Goal: Information Seeking & Learning: Learn about a topic

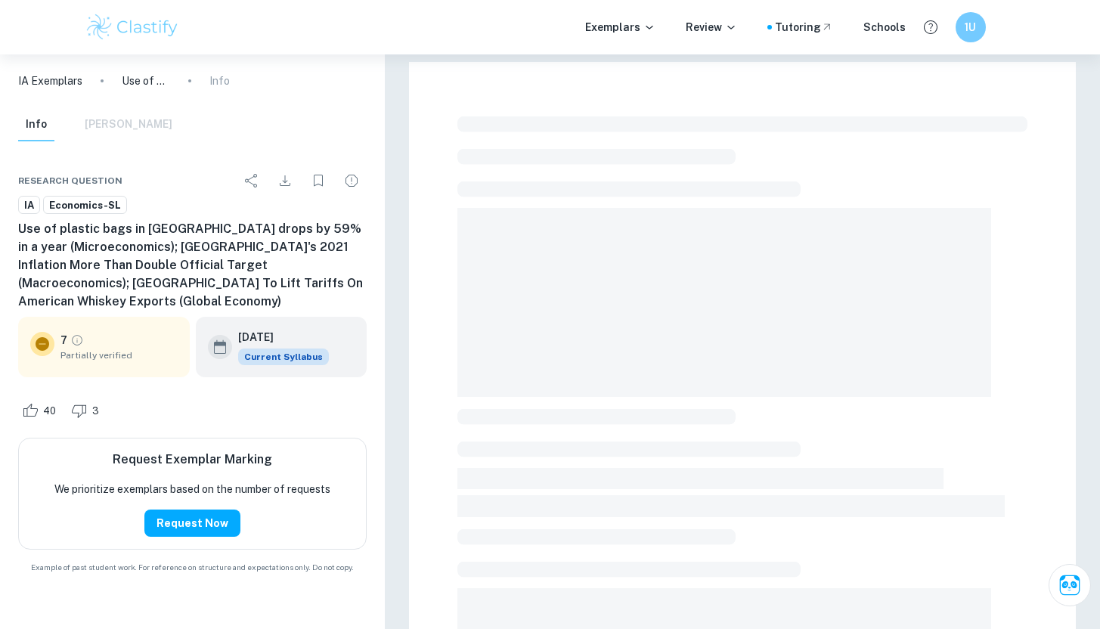
click at [153, 24] on img at bounding box center [133, 27] width 96 height 30
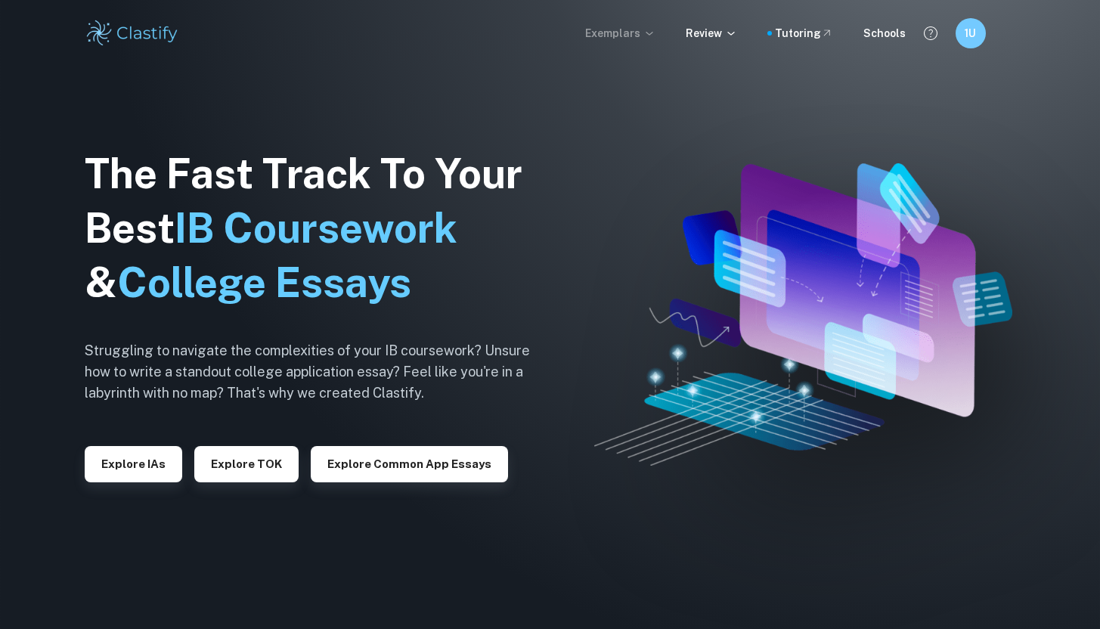
drag, startPoint x: 153, startPoint y: 24, endPoint x: 652, endPoint y: 27, distance: 498.9
click at [652, 27] on icon at bounding box center [649, 33] width 12 height 12
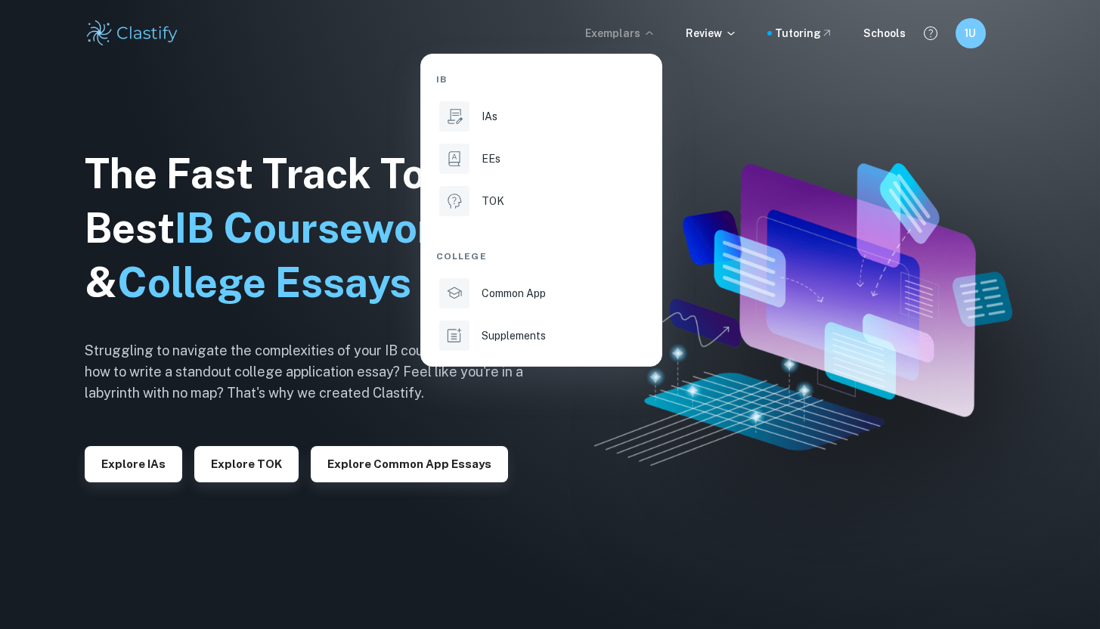
click at [590, 116] on div "IAs" at bounding box center [563, 116] width 162 height 17
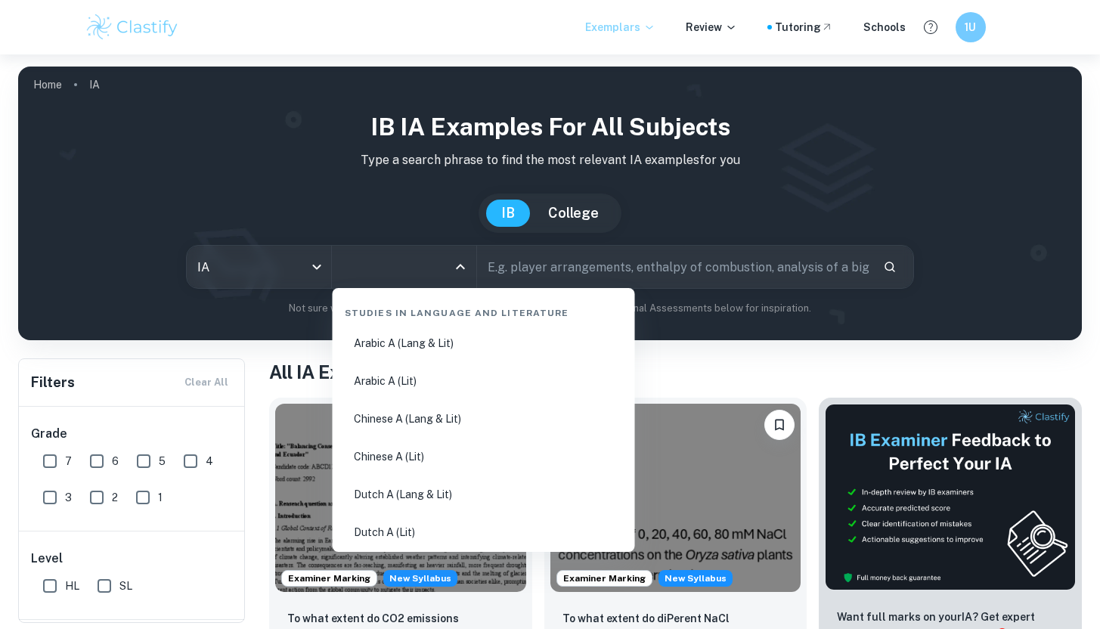
click at [410, 273] on input "All Subjects" at bounding box center [393, 266] width 108 height 29
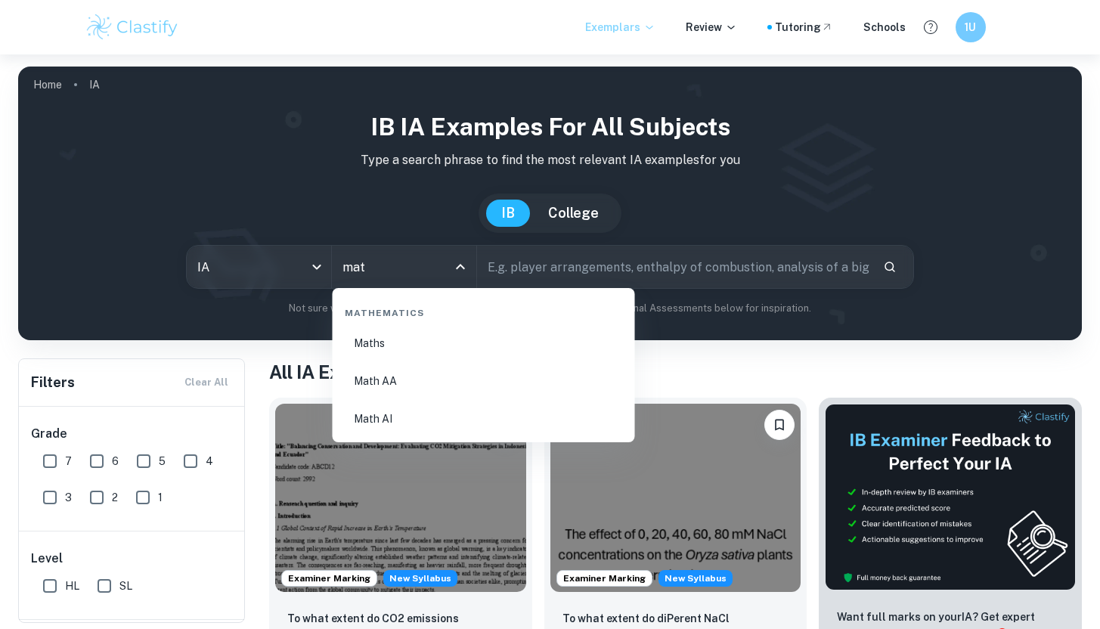
click at [456, 390] on li "Math AA" at bounding box center [484, 381] width 290 height 35
type input "Math AA"
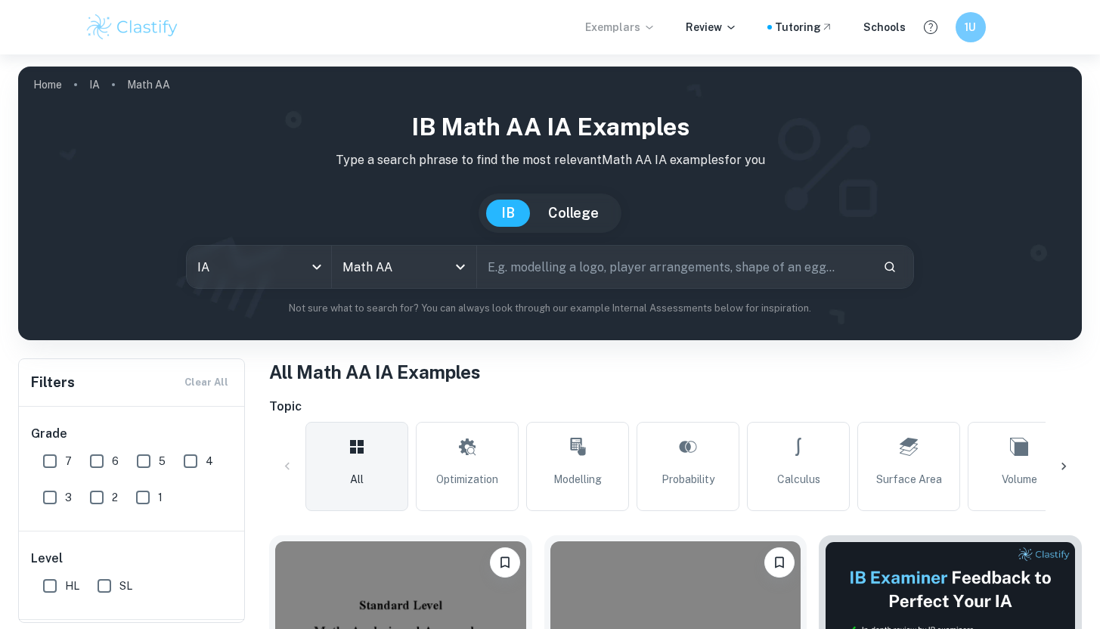
click at [49, 465] on input "7" at bounding box center [50, 461] width 30 height 30
checkbox input "true"
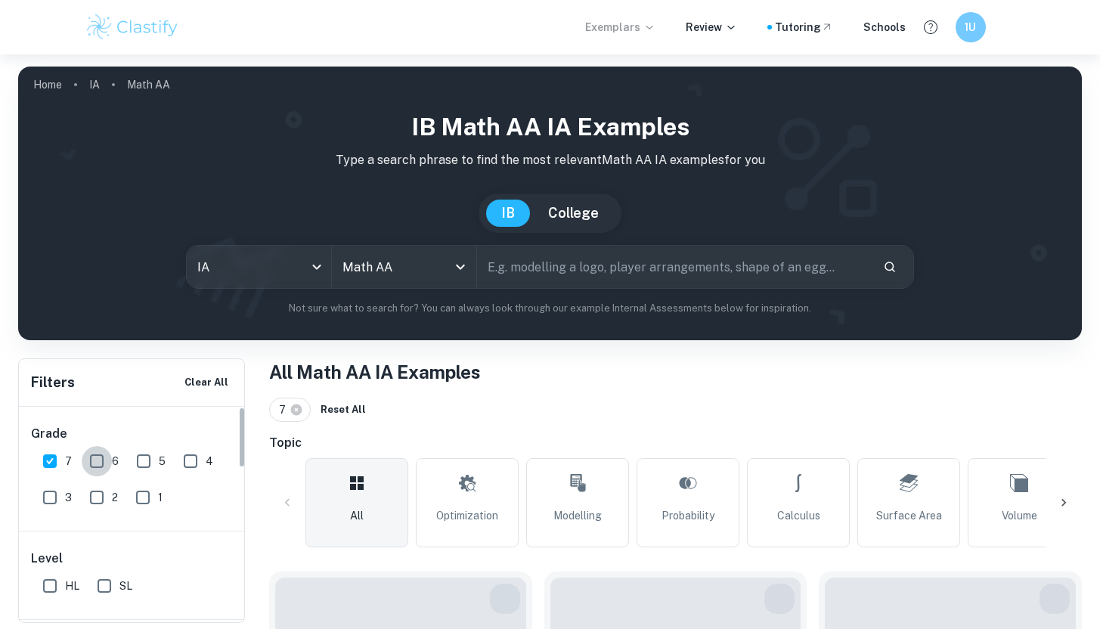
drag, startPoint x: 652, startPoint y: 27, endPoint x: 107, endPoint y: 457, distance: 693.3
click at [107, 457] on input "6" at bounding box center [97, 461] width 30 height 30
checkbox input "true"
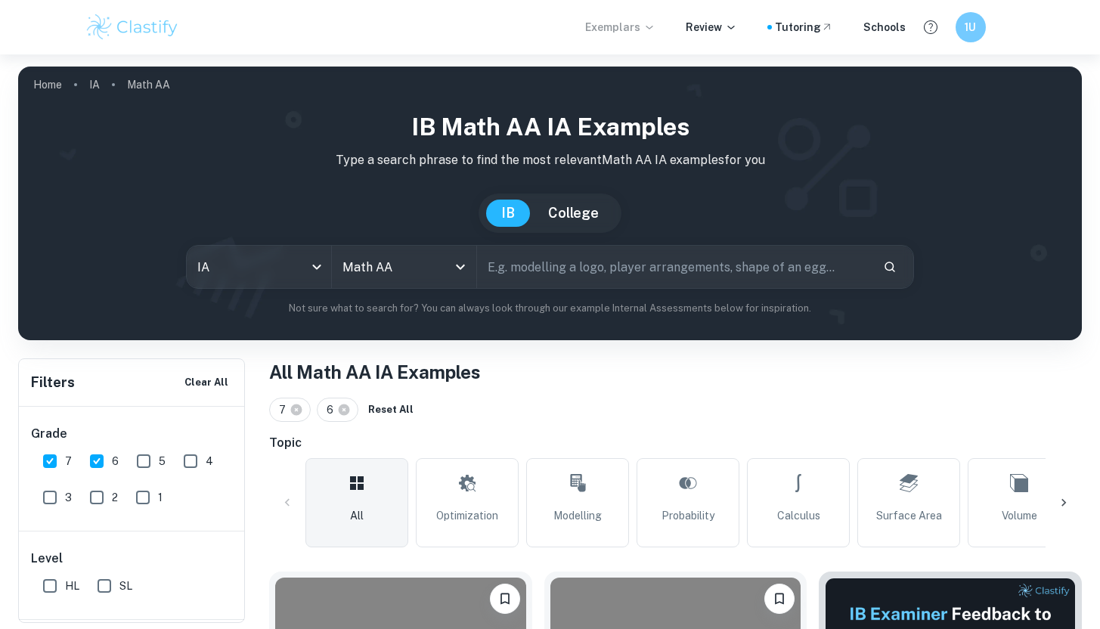
scroll to position [20, 0]
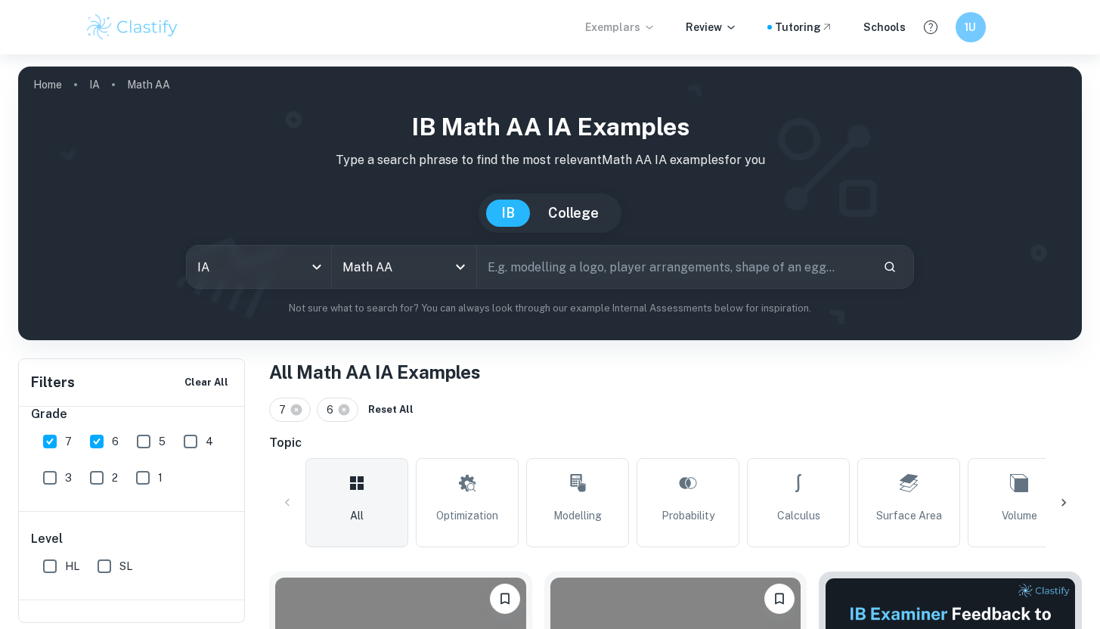
drag, startPoint x: 107, startPoint y: 457, endPoint x: 130, endPoint y: 563, distance: 109.0
click at [130, 563] on span "SL" at bounding box center [125, 566] width 13 height 17
click at [119, 563] on input "SL" at bounding box center [104, 566] width 30 height 30
checkbox input "true"
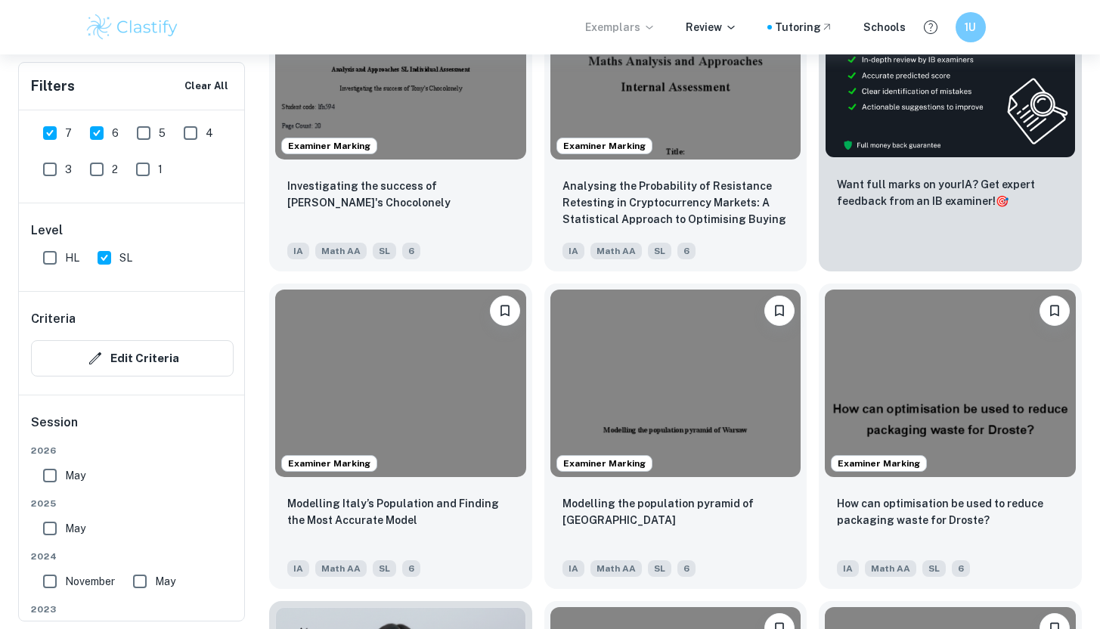
scroll to position [684, 0]
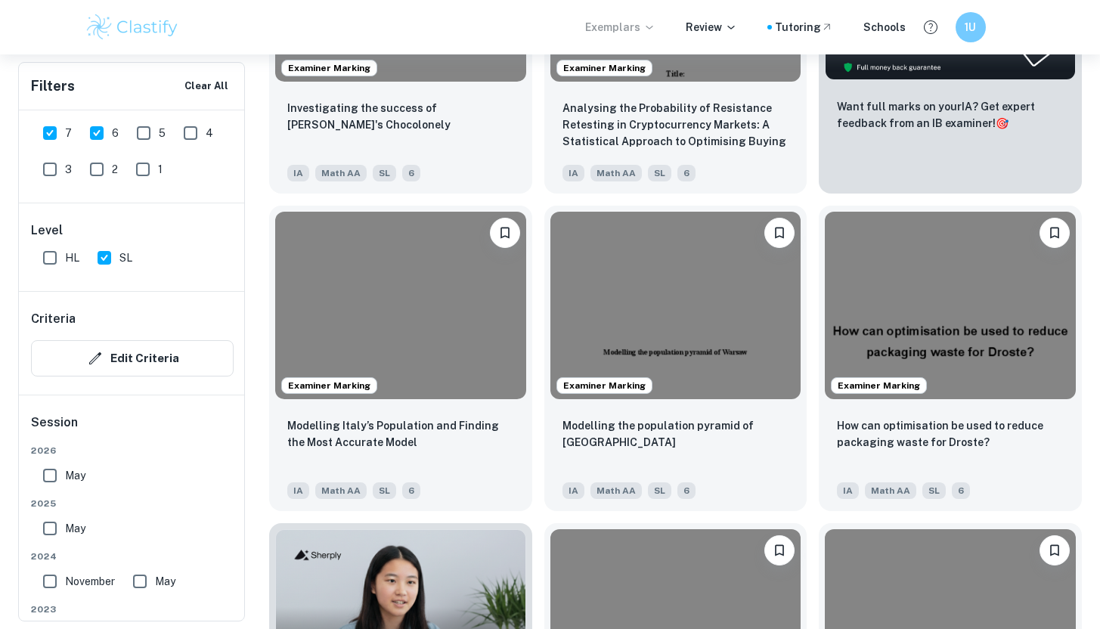
click at [965, 393] on img at bounding box center [950, 306] width 251 height 188
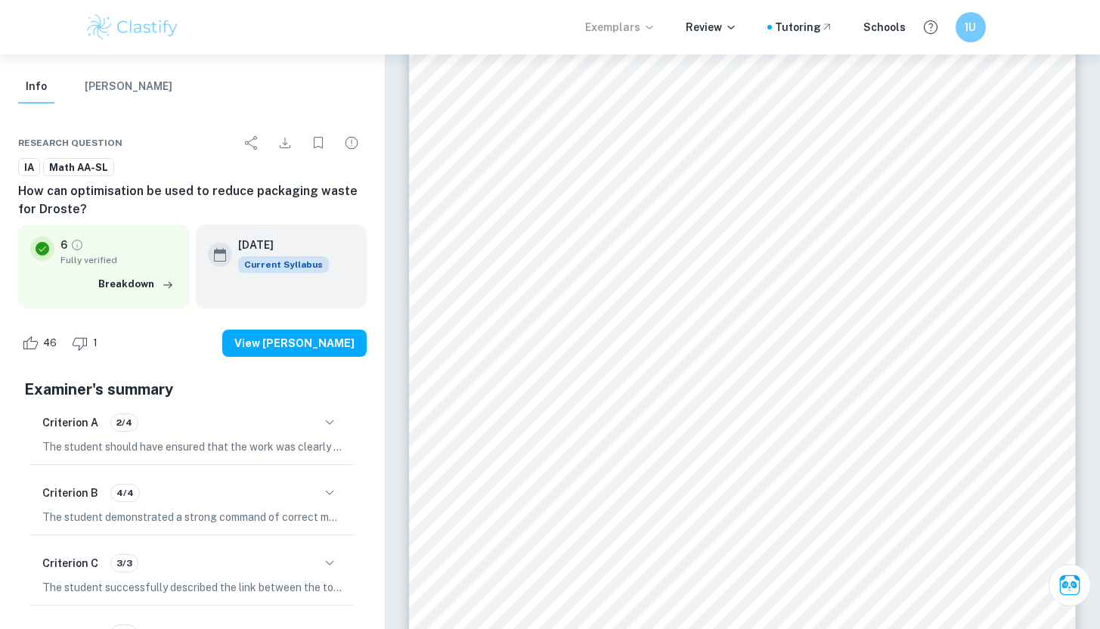
scroll to position [113, 0]
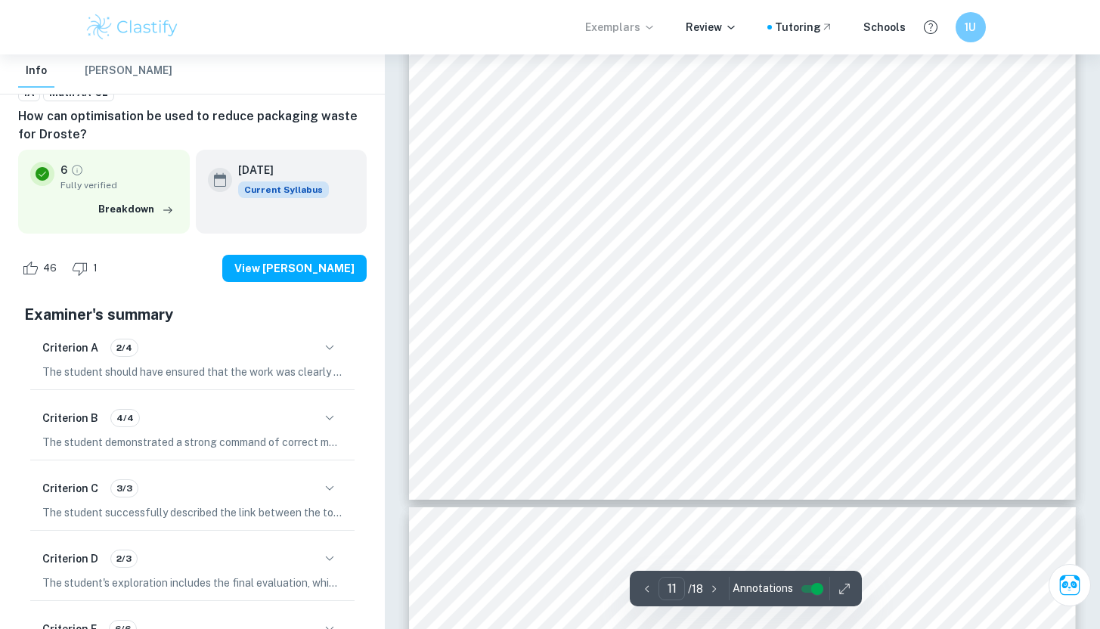
type input "12"
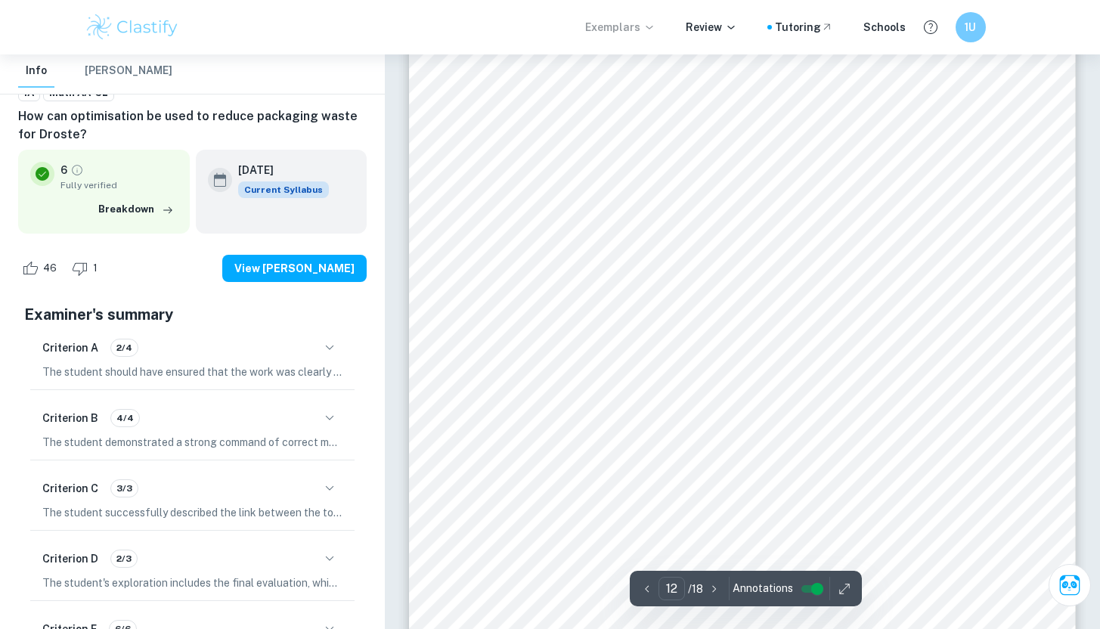
scroll to position [10766, 0]
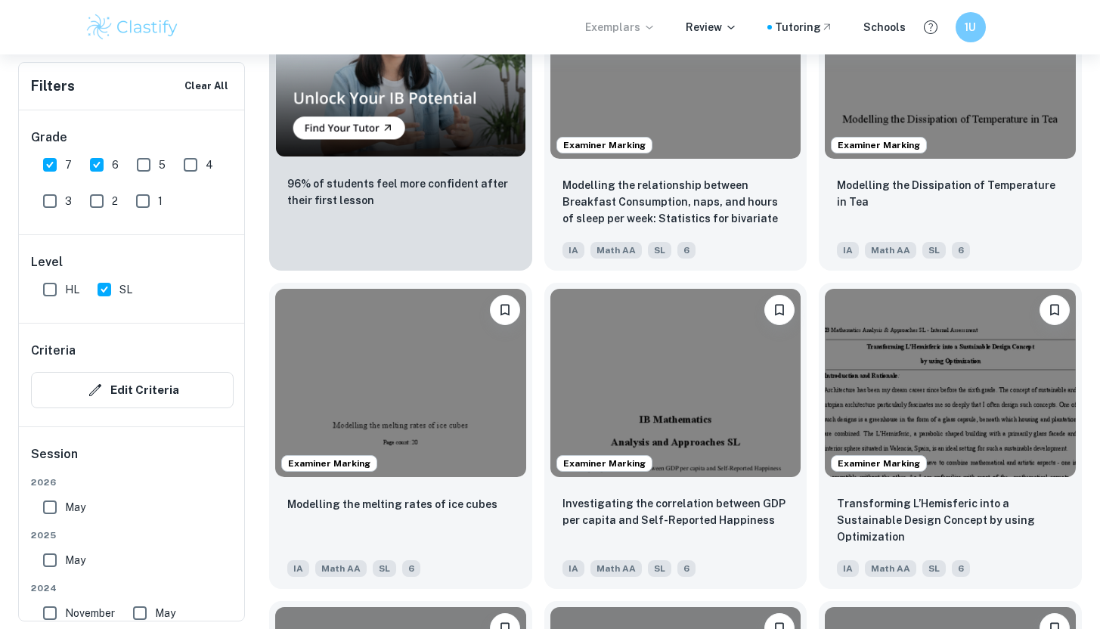
scroll to position [1321, 0]
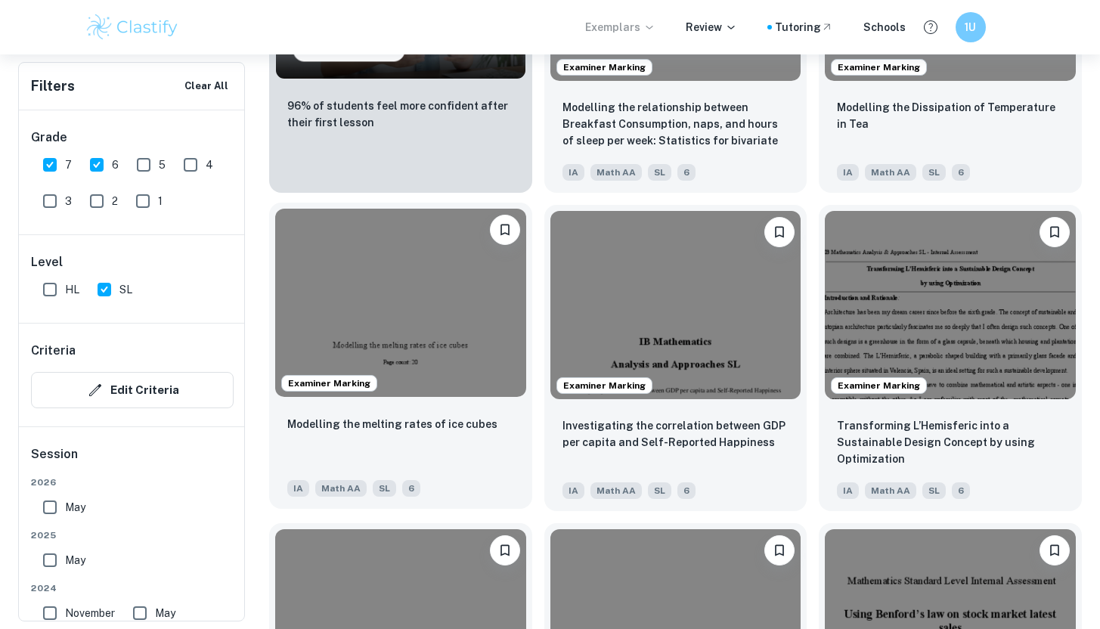
click at [464, 314] on img at bounding box center [400, 303] width 251 height 188
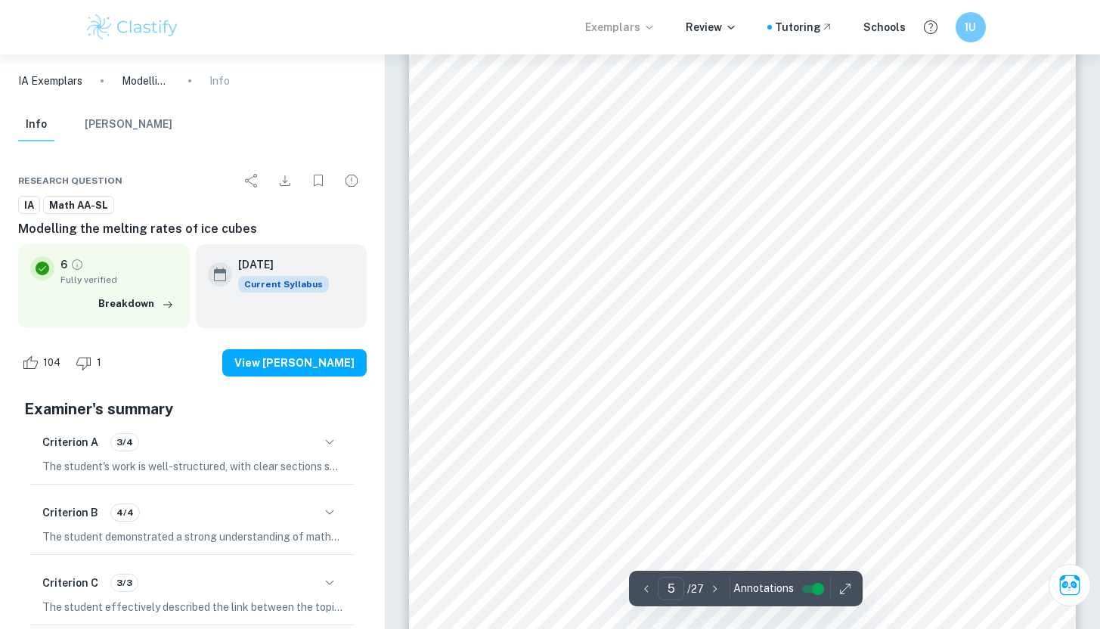
scroll to position [4462, 0]
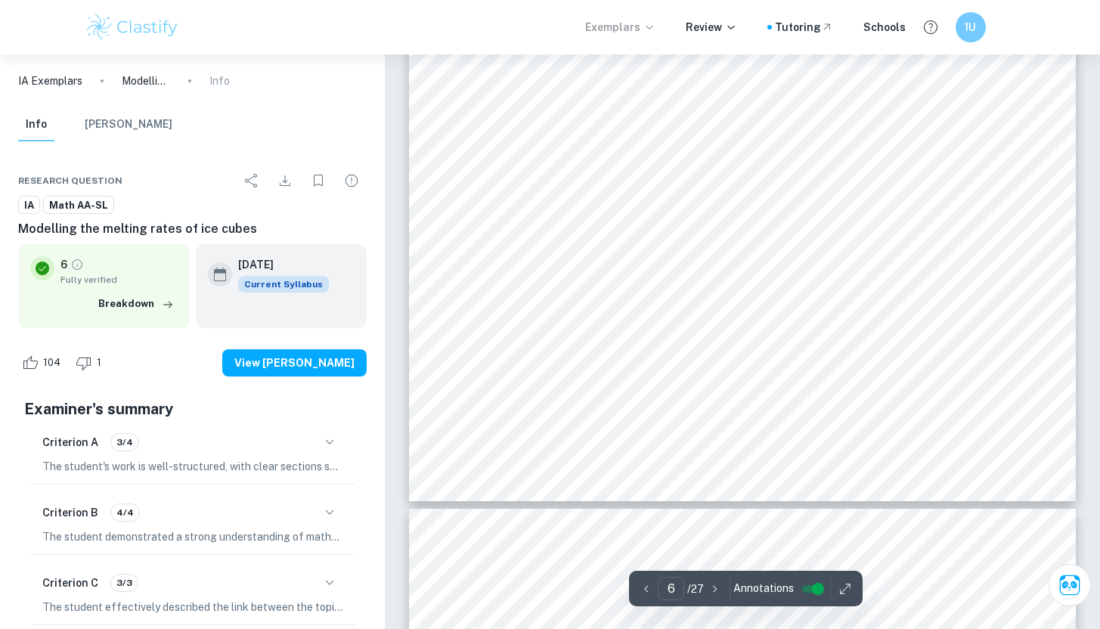
type input "7"
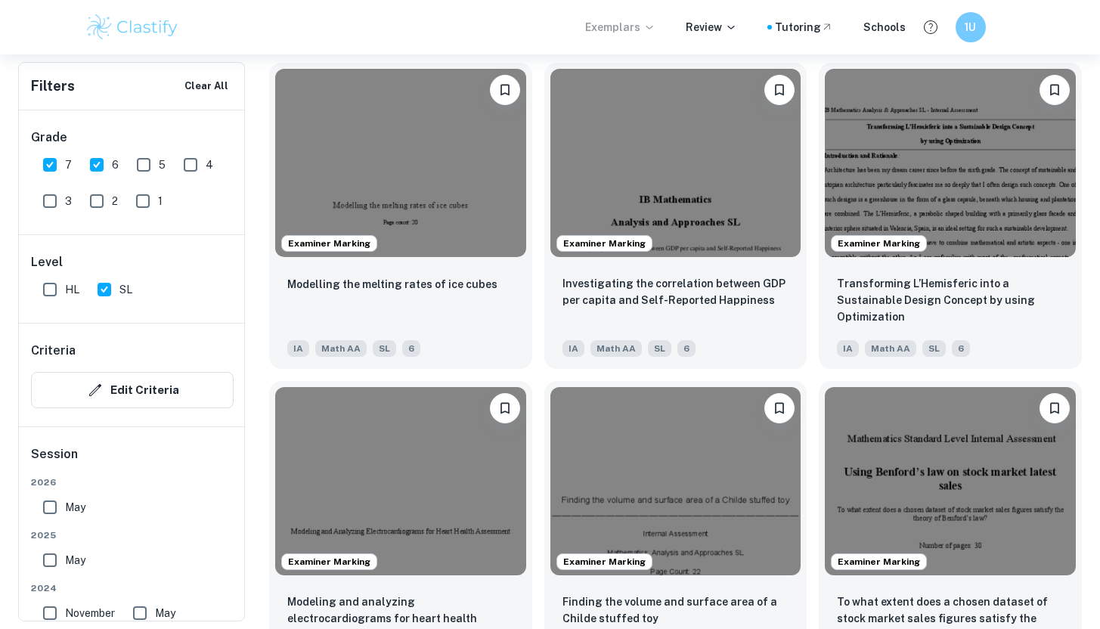
scroll to position [1473, 0]
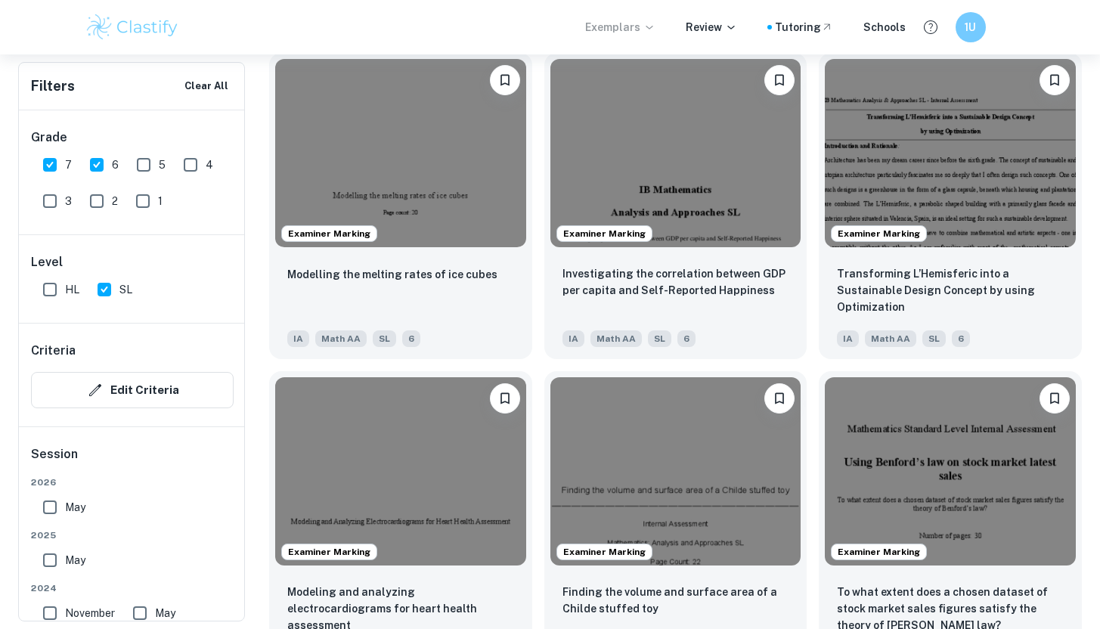
click at [914, 178] on img at bounding box center [950, 153] width 251 height 188
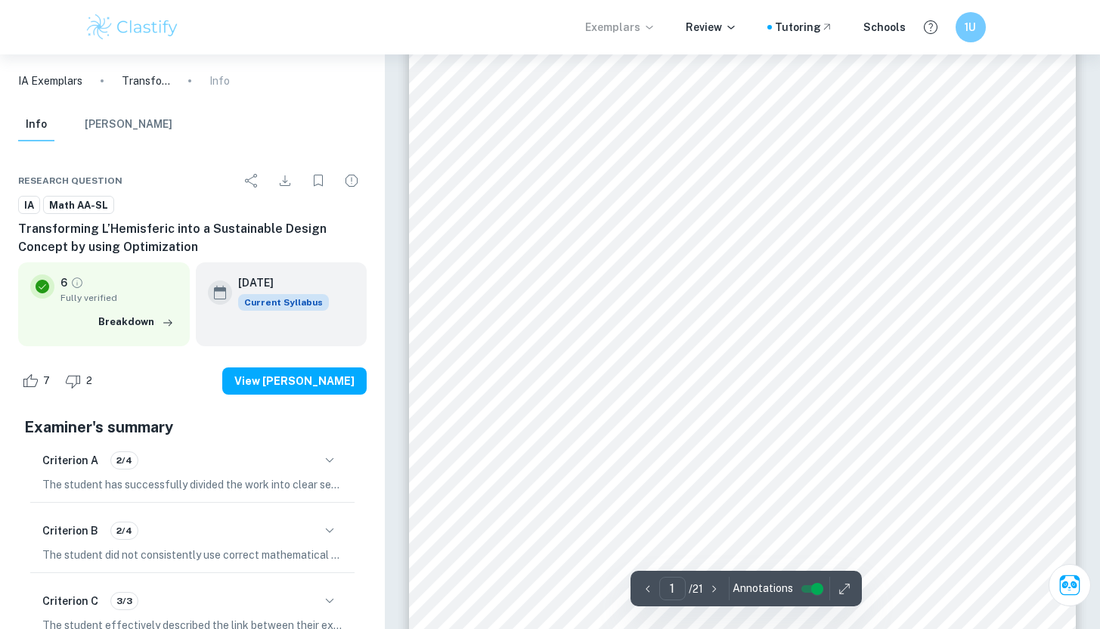
scroll to position [409, 0]
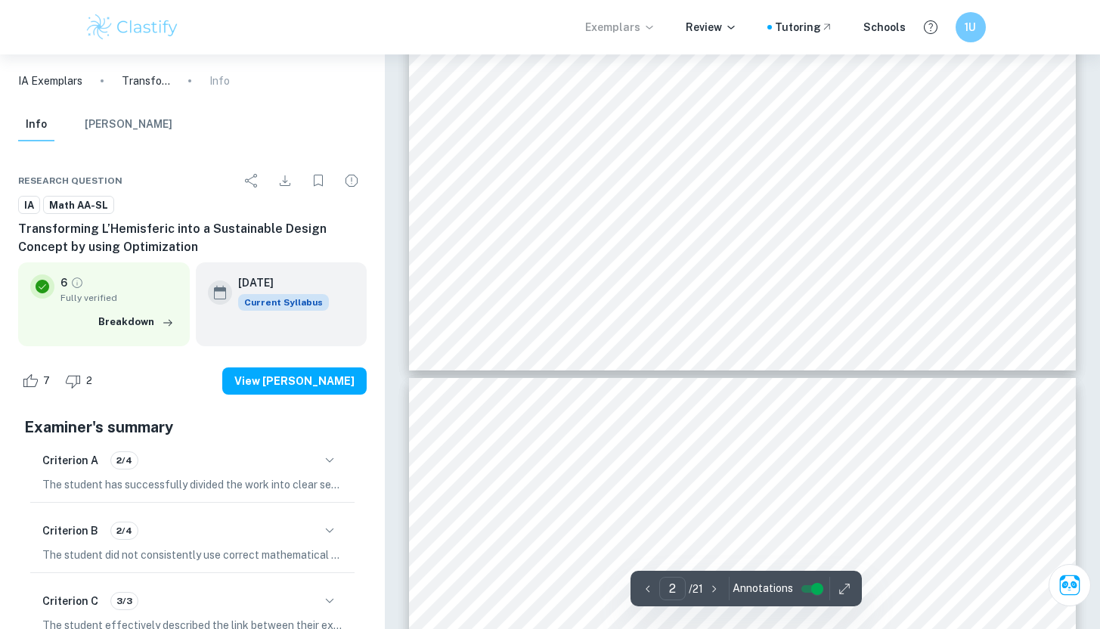
type input "3"
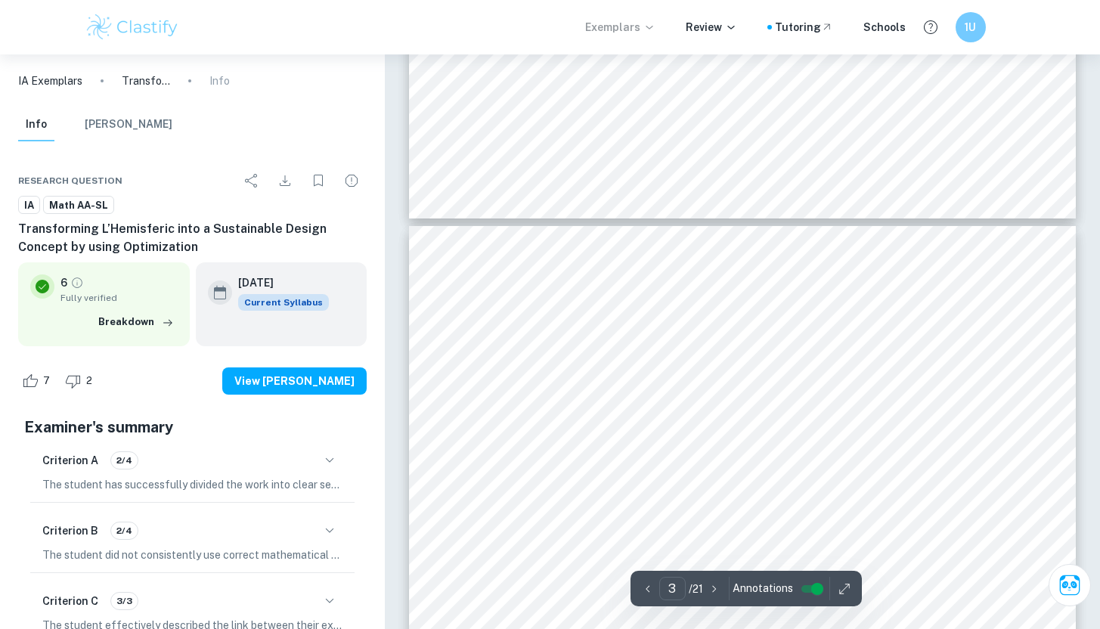
scroll to position [2068, 0]
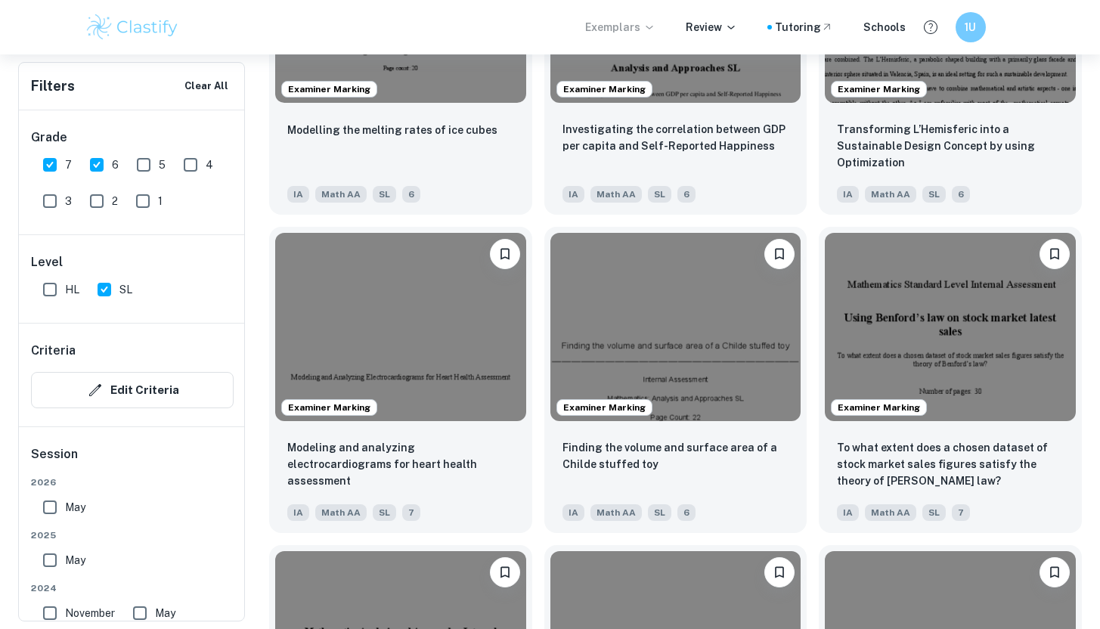
scroll to position [1764, 0]
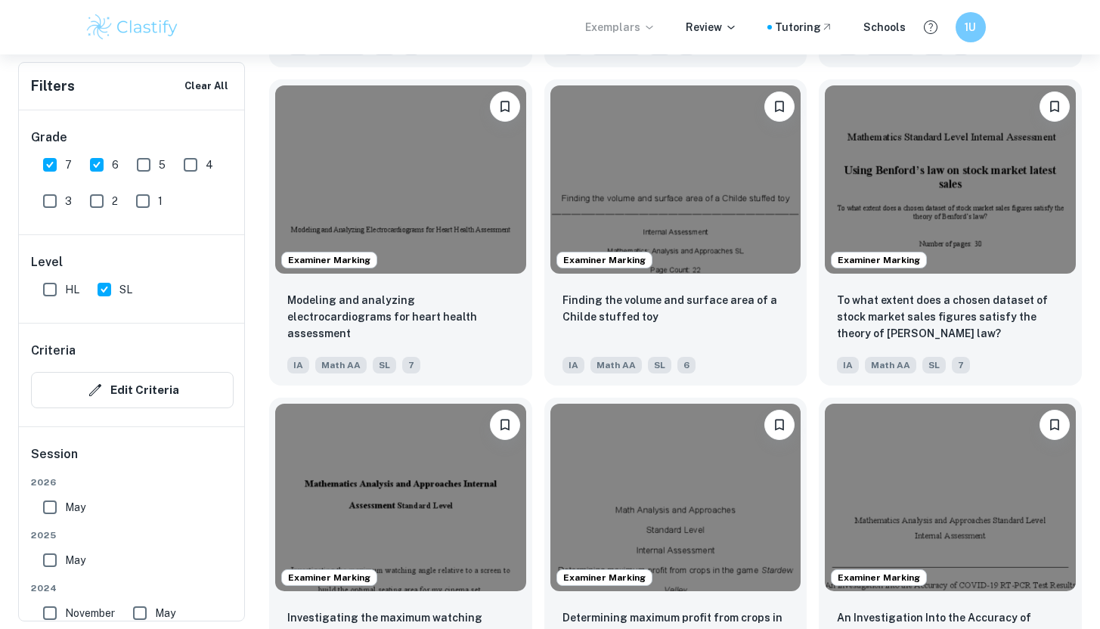
click at [710, 156] on img at bounding box center [675, 179] width 251 height 188
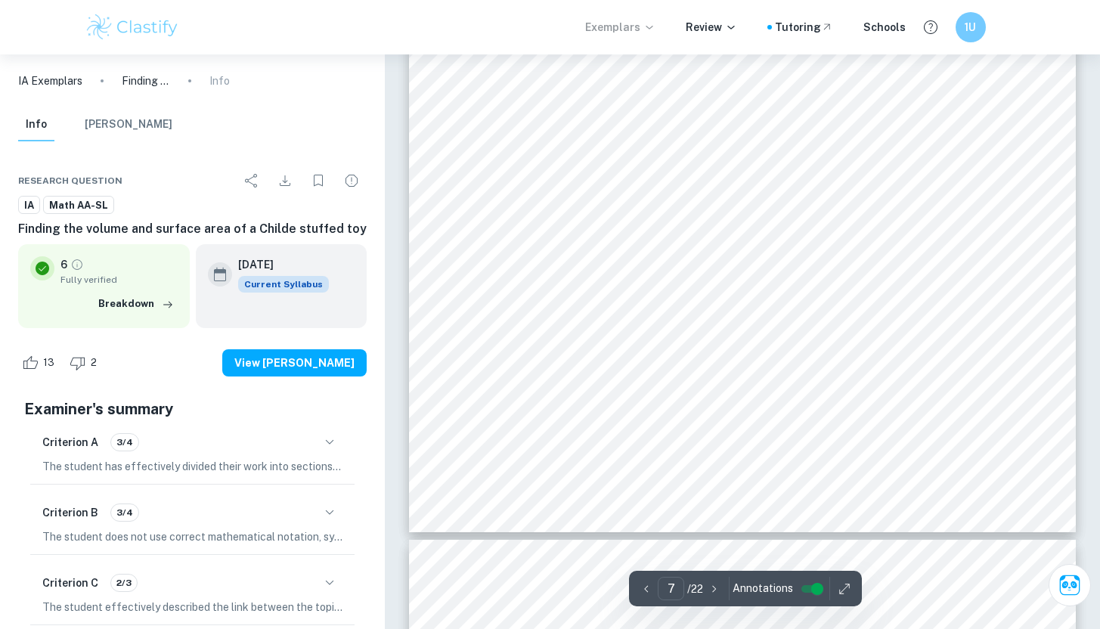
scroll to position [5715, 0]
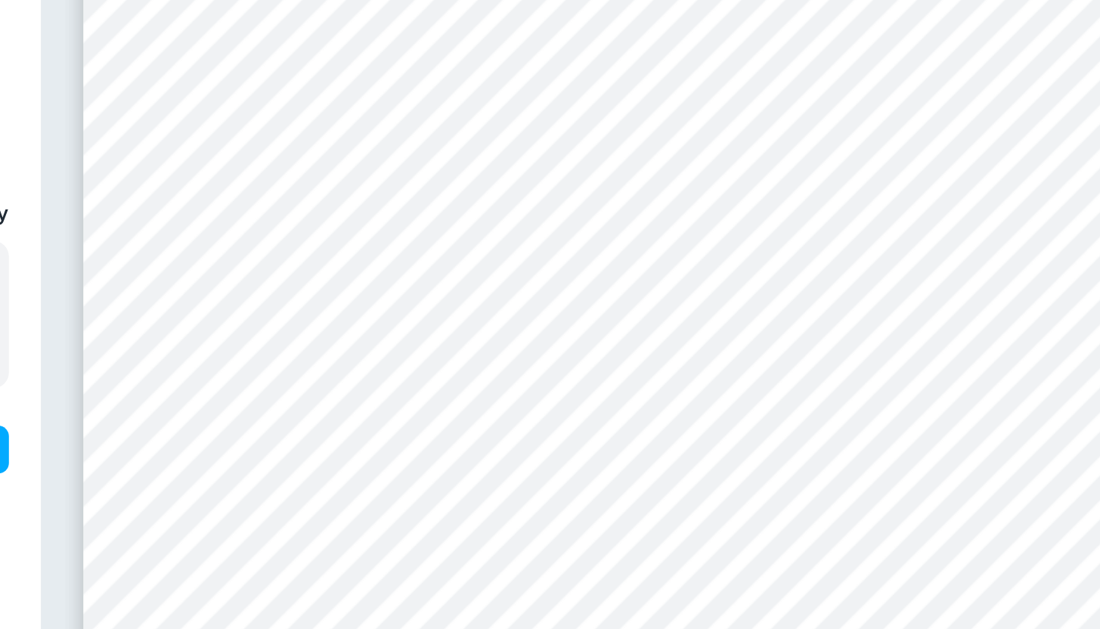
click at [839, 224] on span "made it seem as if [PERSON_NAME] had a skirt, and it was completely inaccurate,…" at bounding box center [731, 230] width 503 height 12
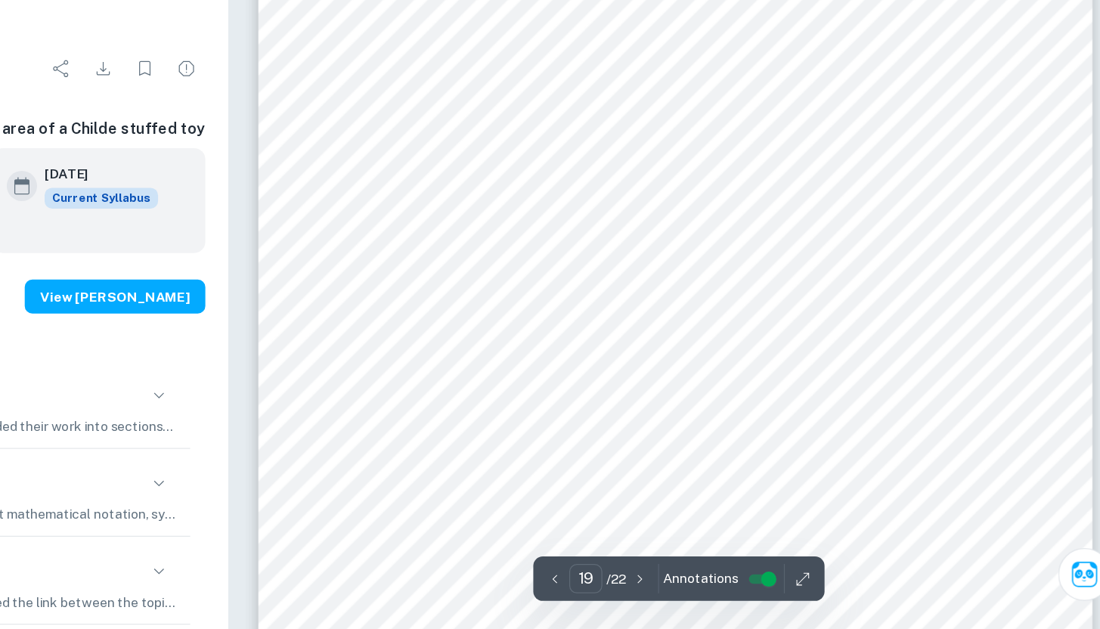
scroll to position [15930, 0]
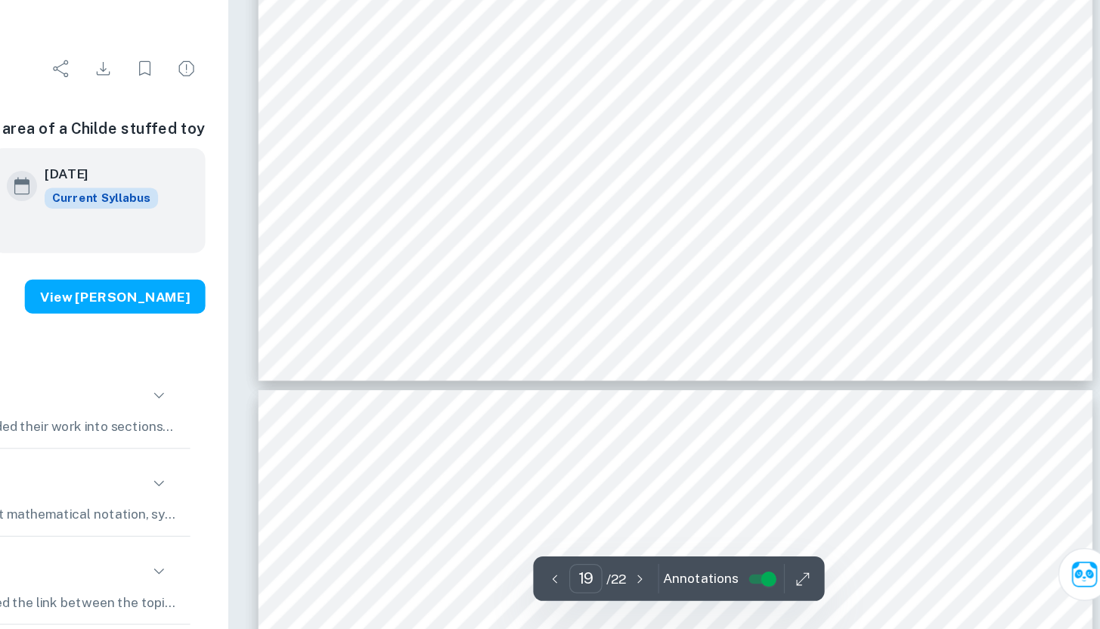
type input "20"
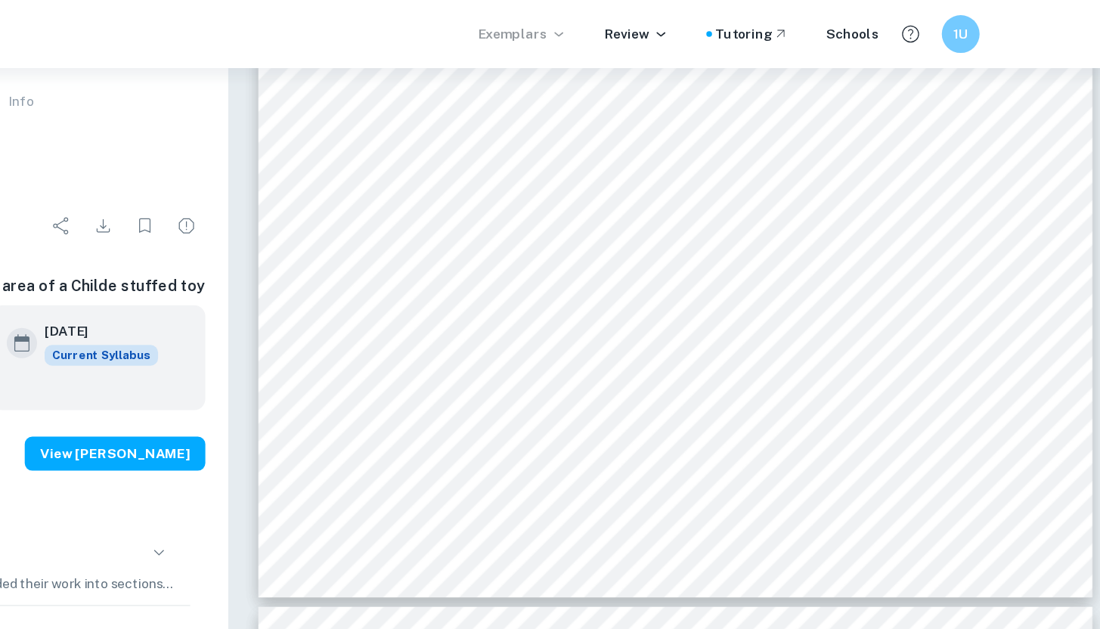
scroll to position [17086, 0]
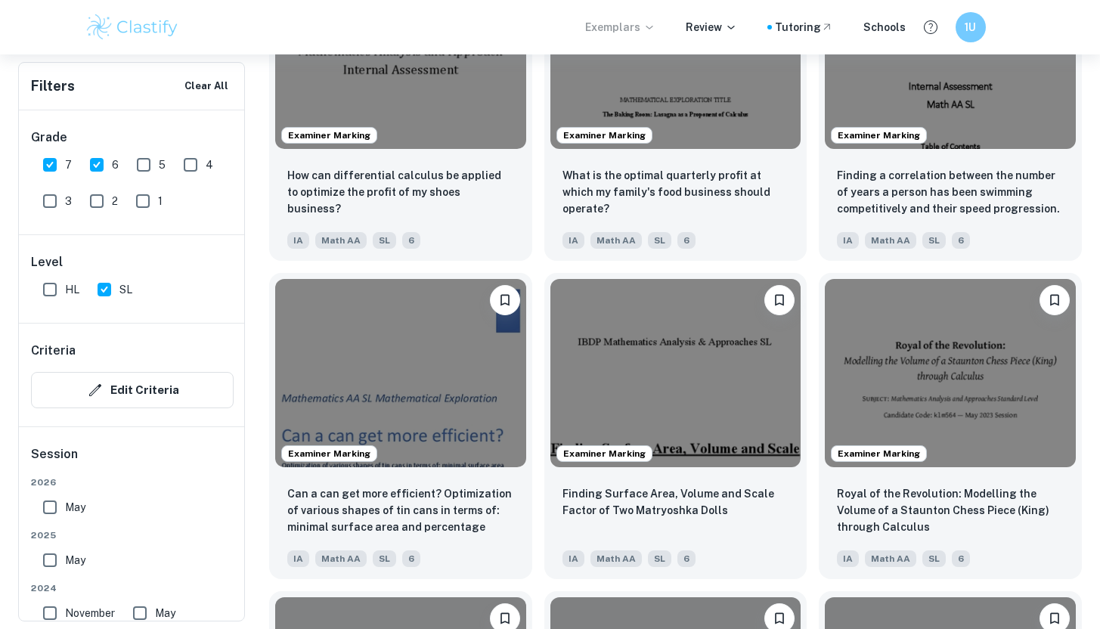
scroll to position [2547, 0]
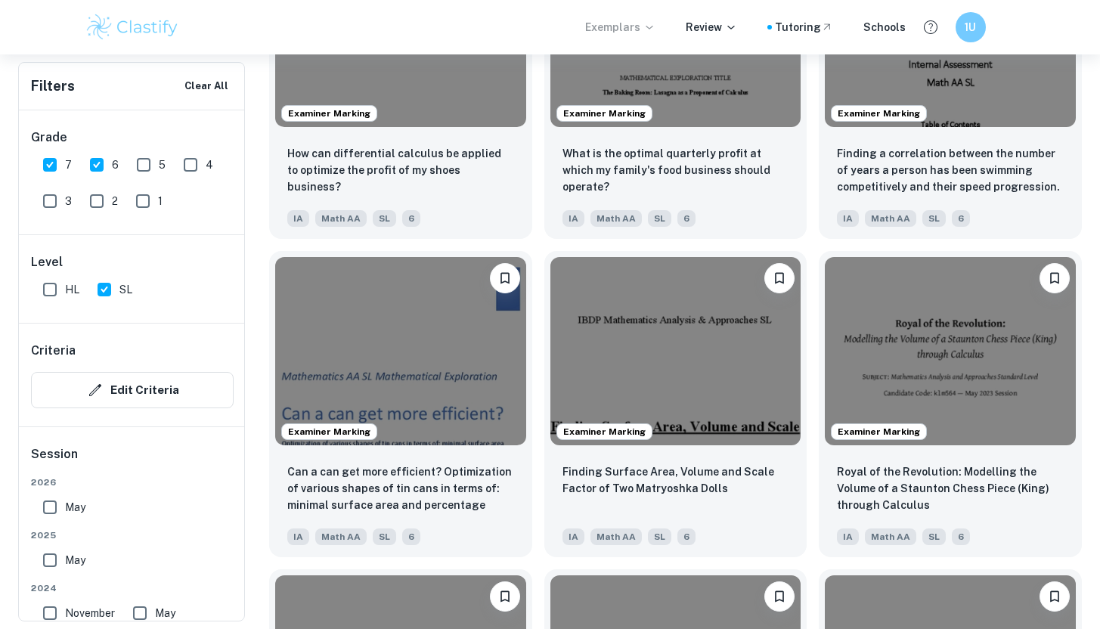
click at [466, 374] on img at bounding box center [400, 351] width 251 height 188
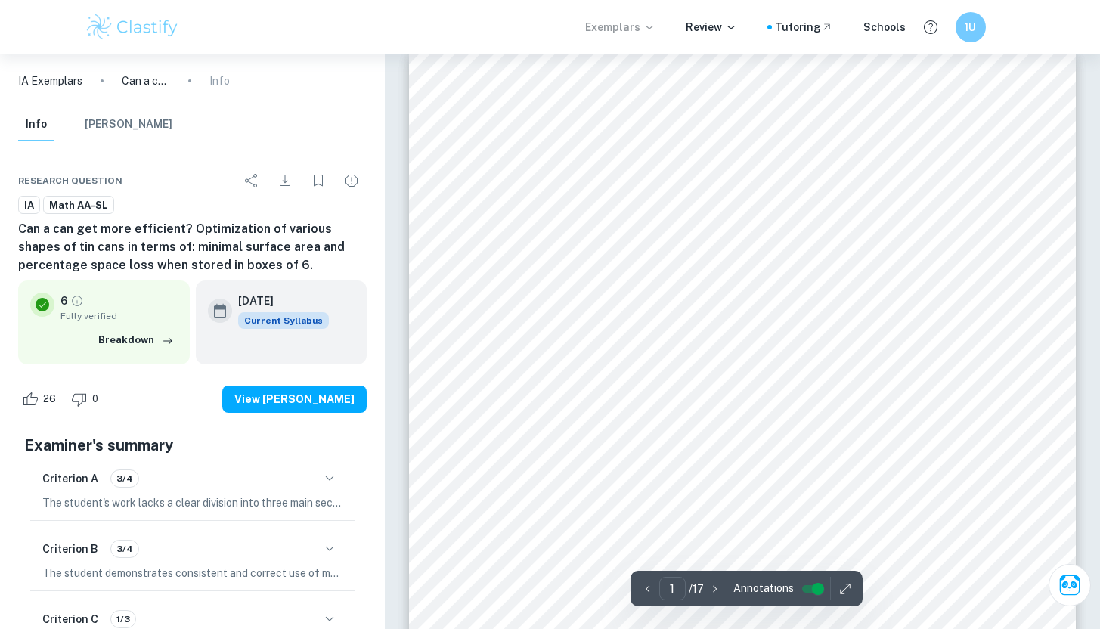
scroll to position [29, 0]
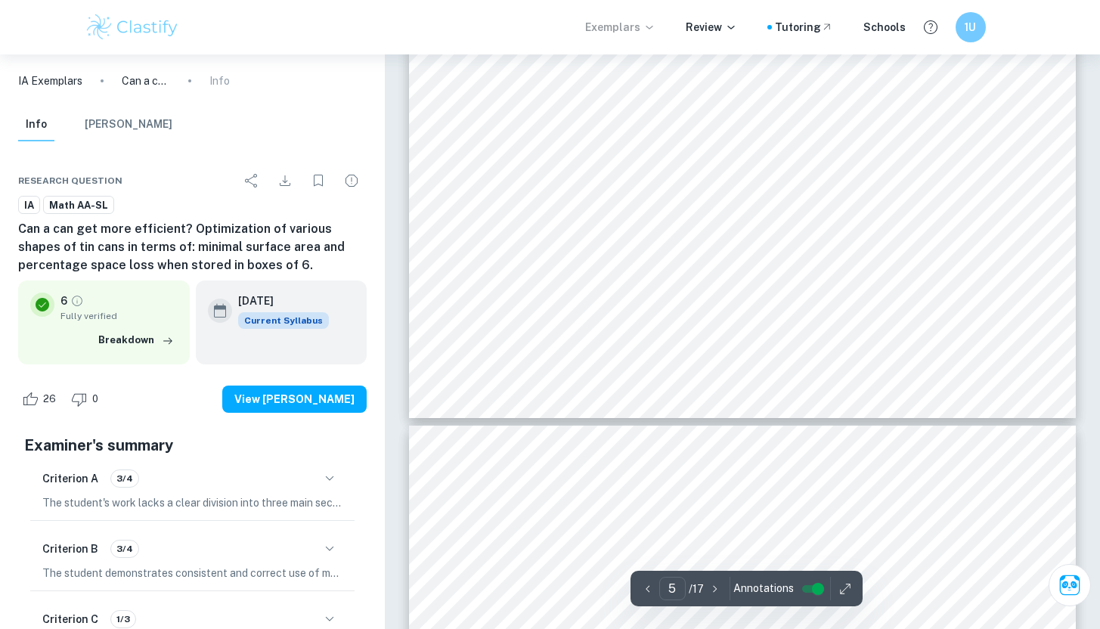
type input "6"
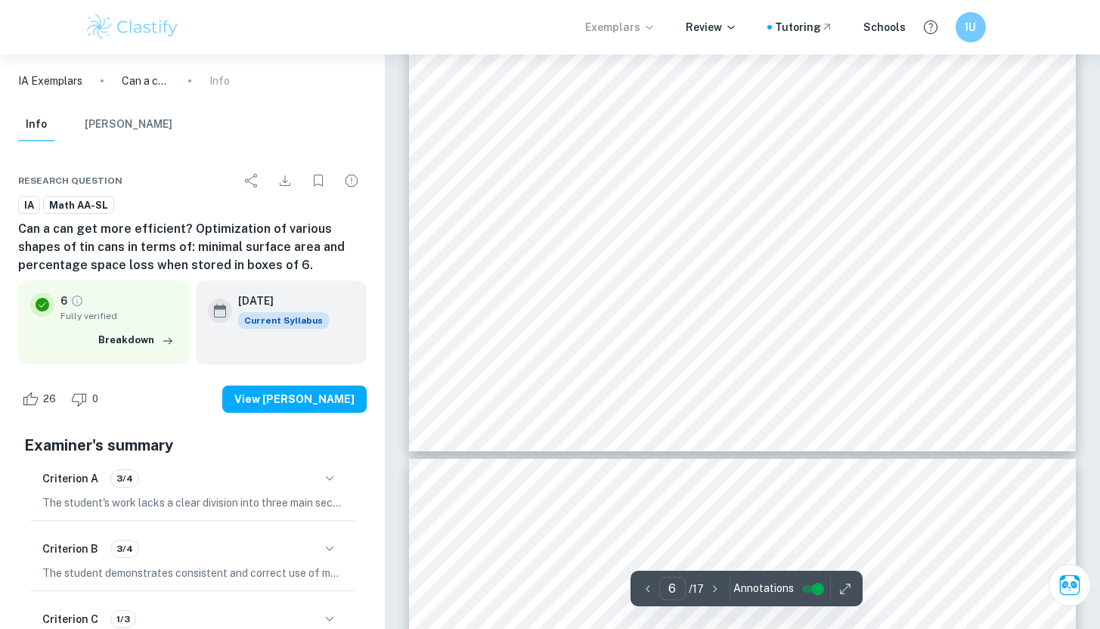
scroll to position [5429, 0]
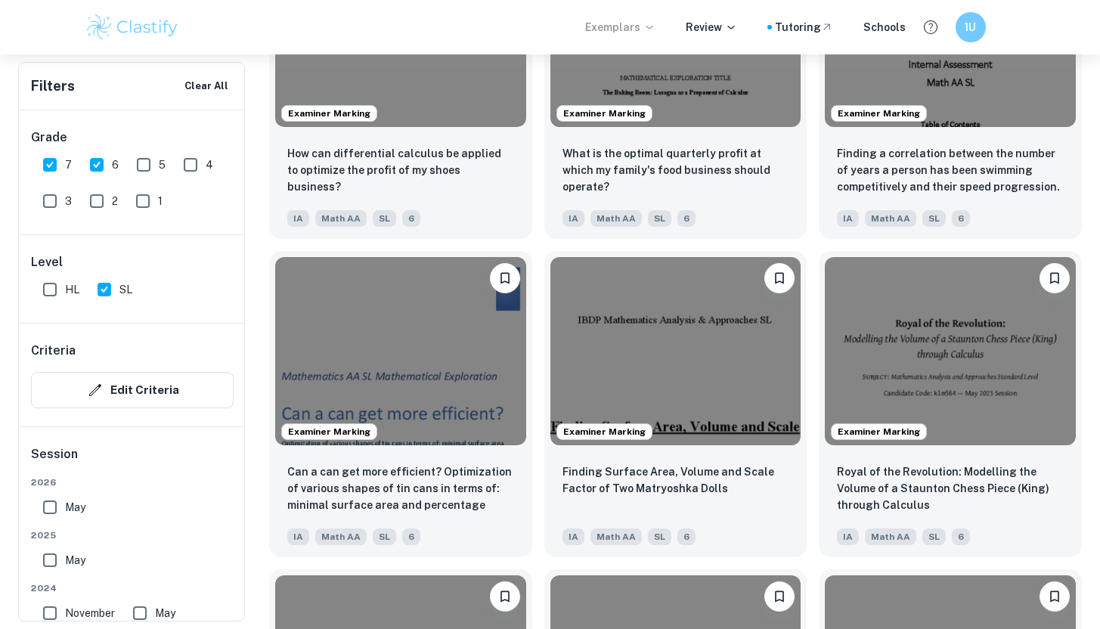
scroll to position [2773, 0]
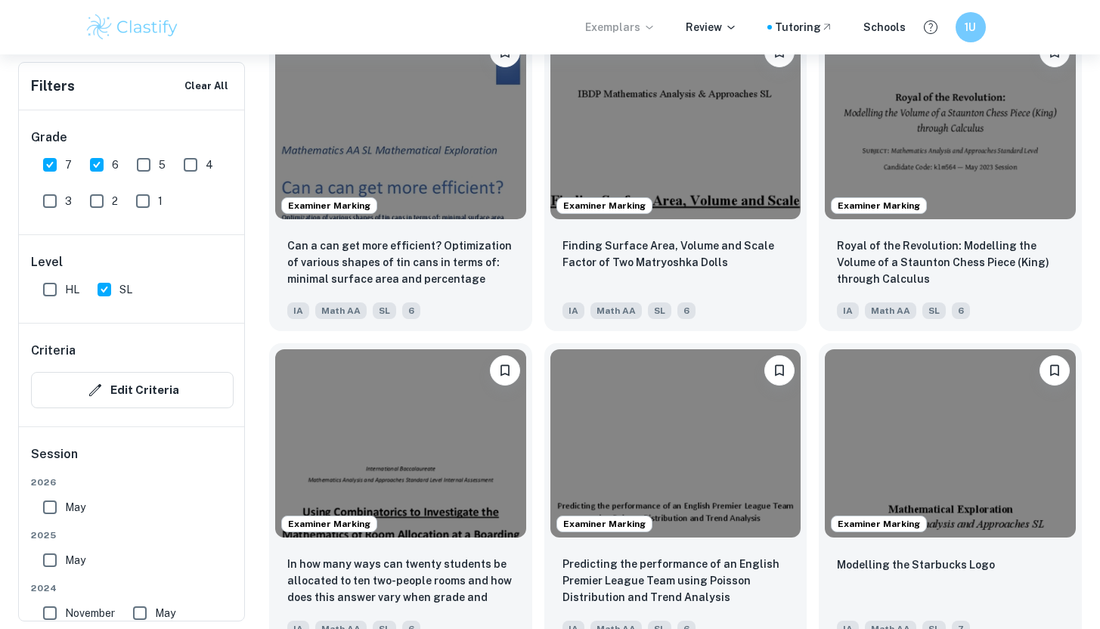
click at [757, 268] on div "Finding Surface Area, Volume and Scale Factor of Two Matryoshka Dolls" at bounding box center [675, 262] width 227 height 51
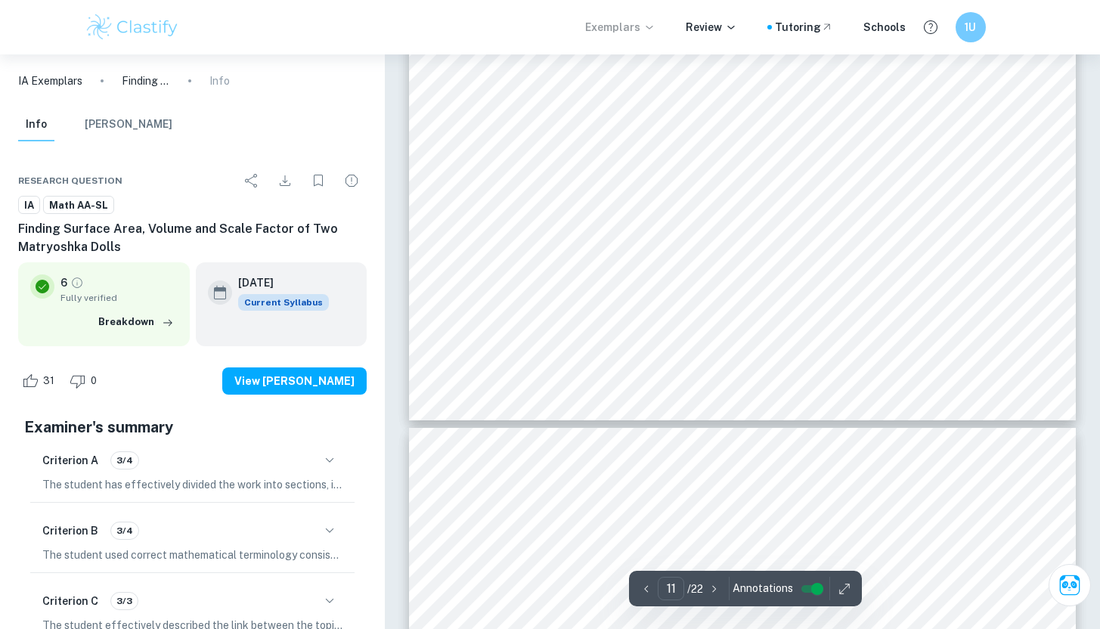
type input "12"
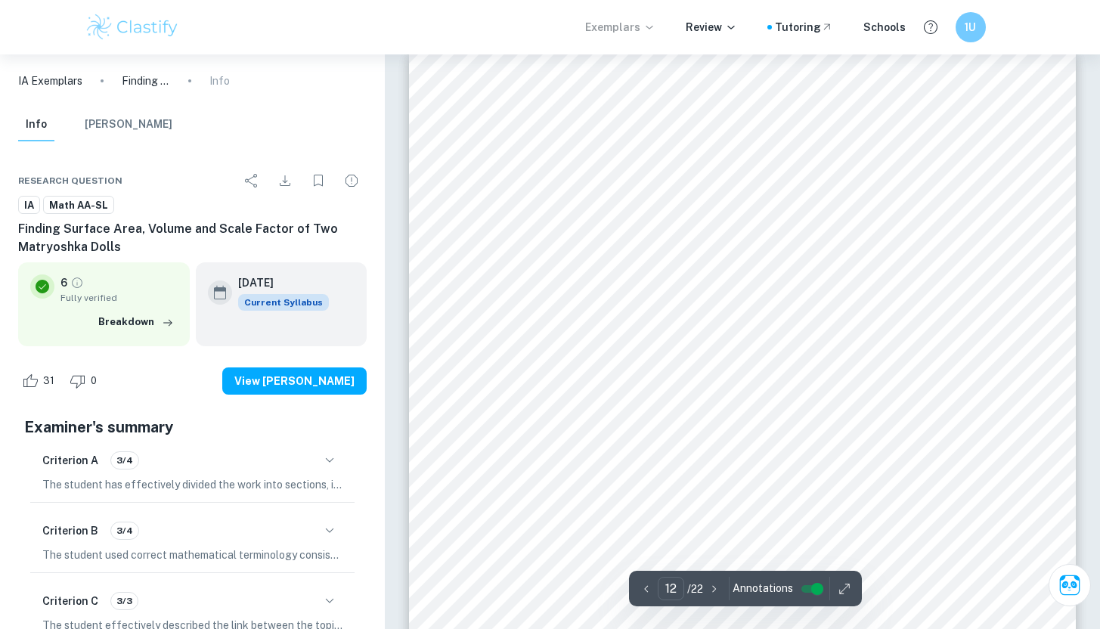
scroll to position [9777, 0]
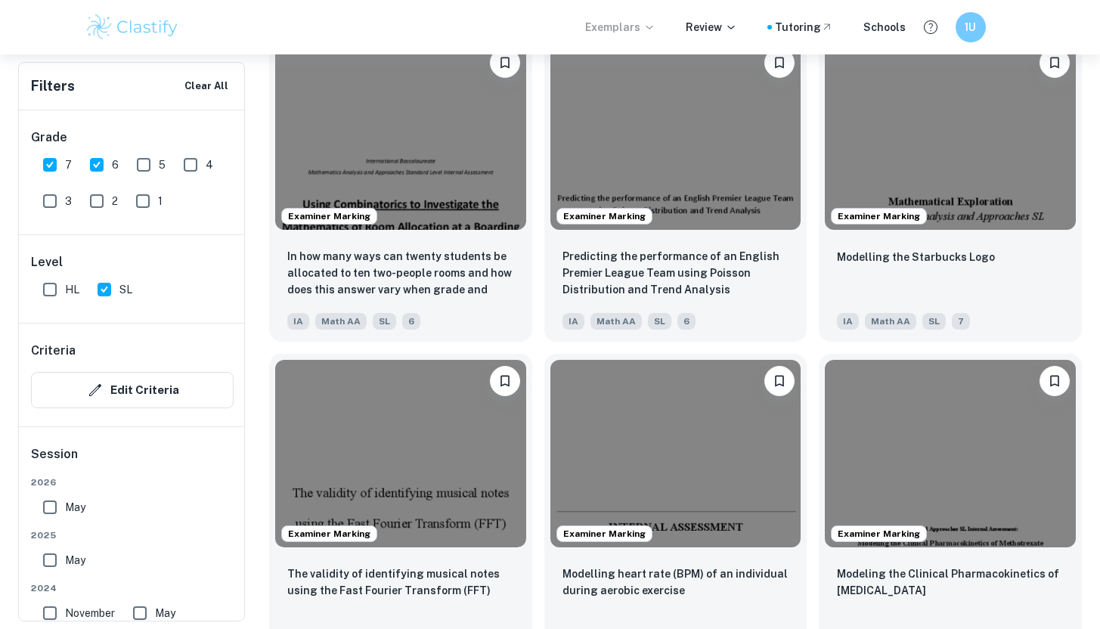
scroll to position [3158, 0]
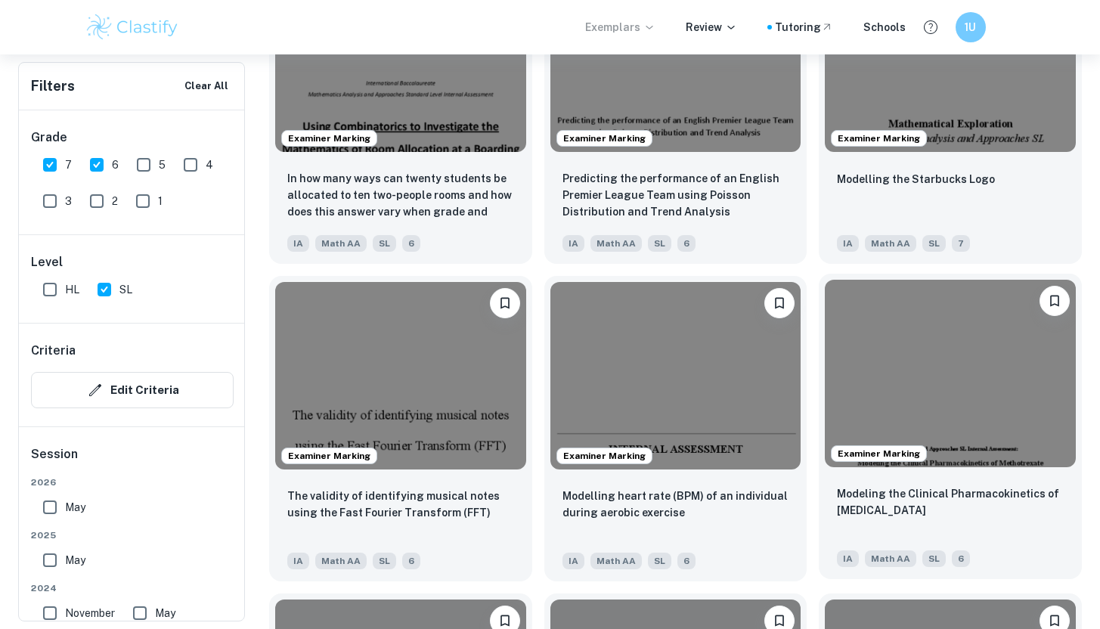
click at [938, 213] on div "Modelling the Starbucks Logo" at bounding box center [950, 195] width 227 height 51
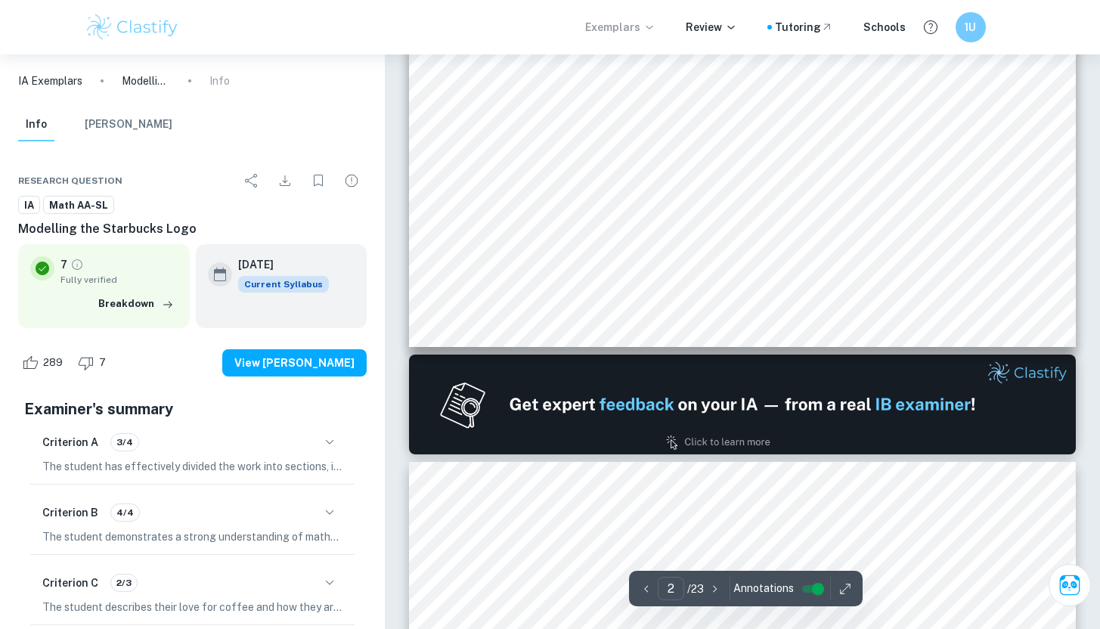
scroll to position [987, 0]
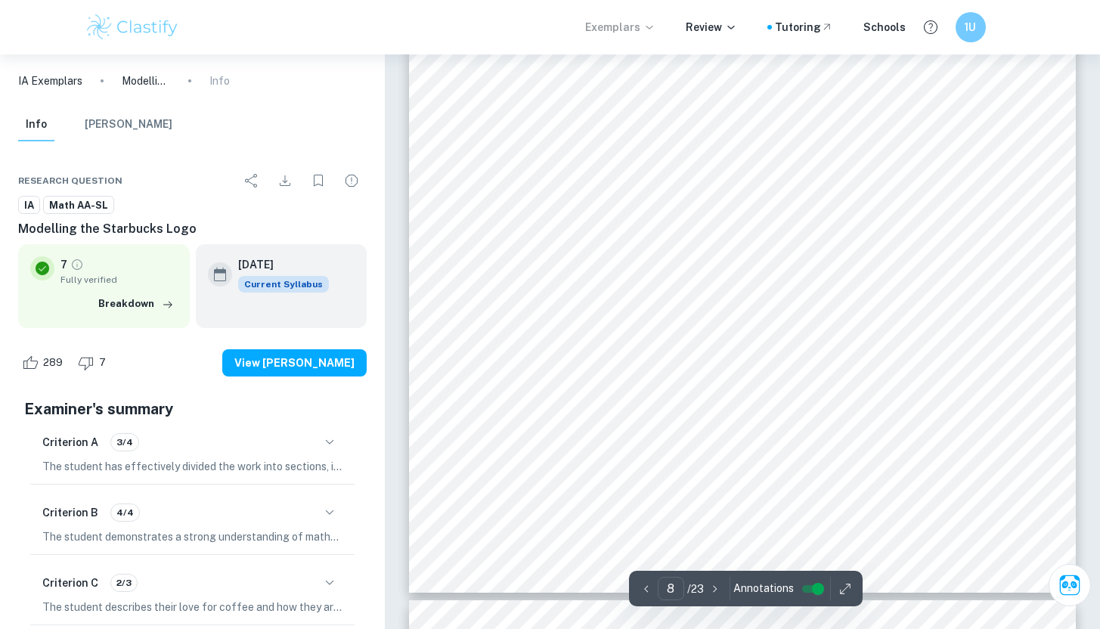
type input "9"
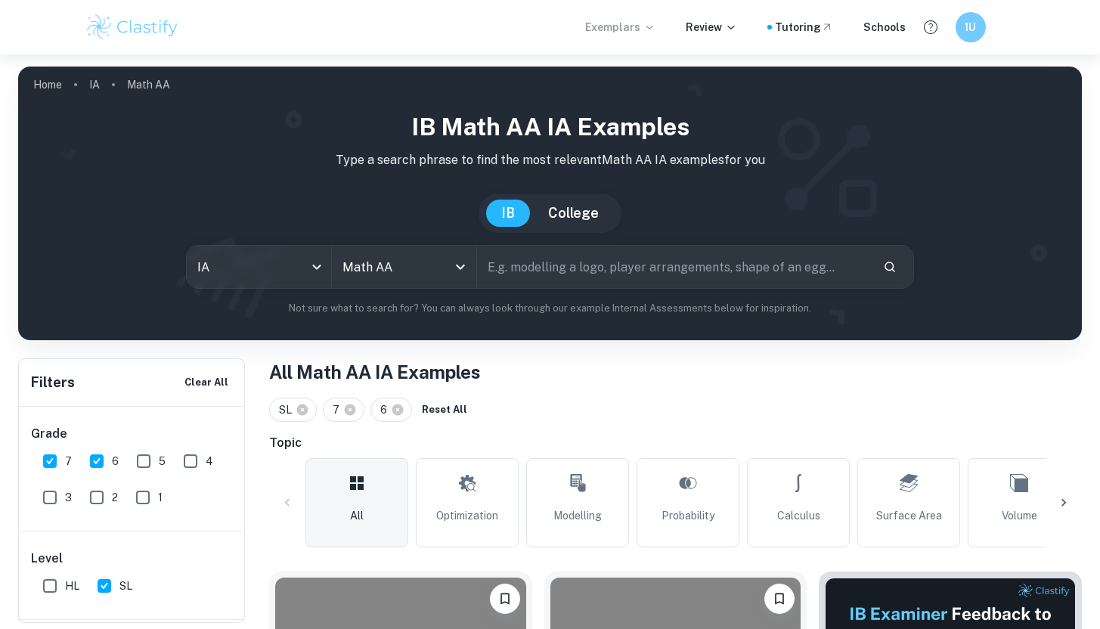
click at [649, 273] on input "text" at bounding box center [673, 267] width 393 height 42
type input "model"
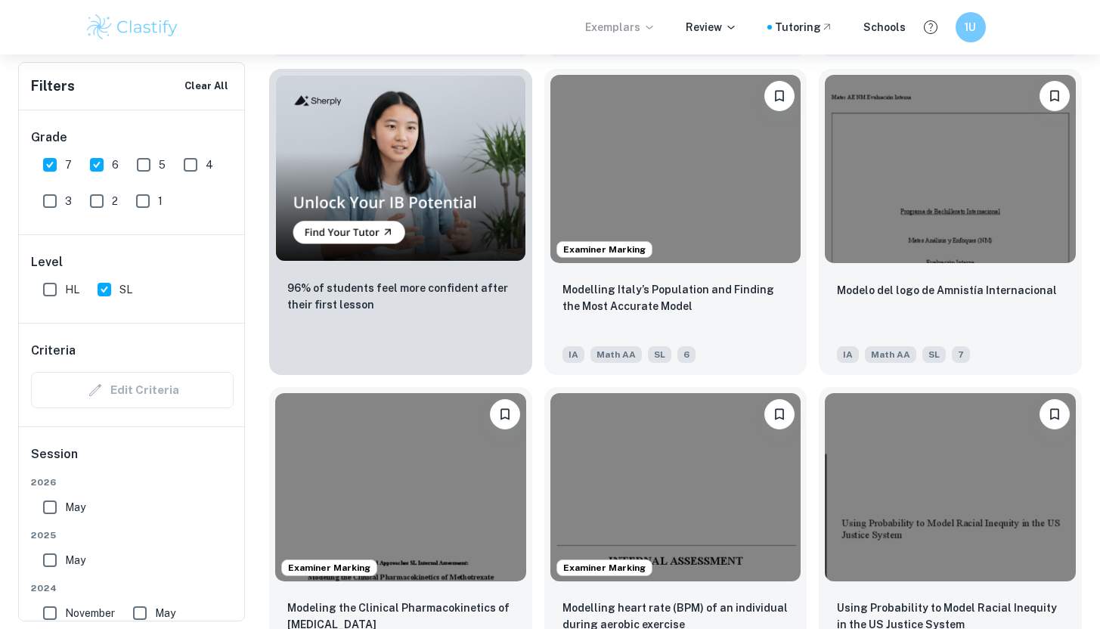
scroll to position [1148, 0]
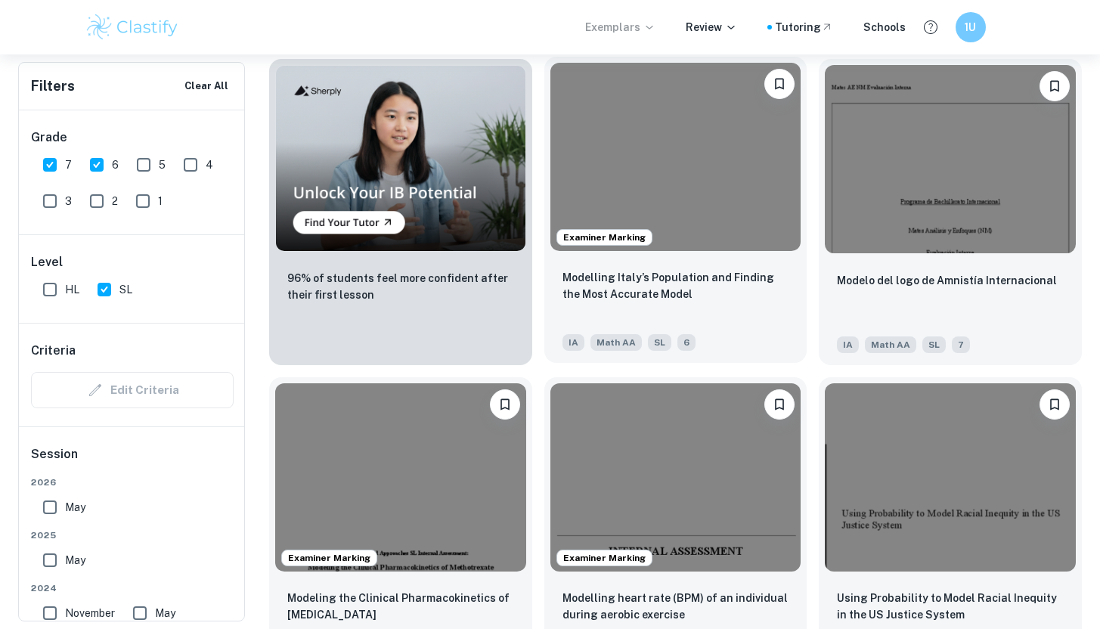
click at [651, 176] on img at bounding box center [675, 157] width 251 height 188
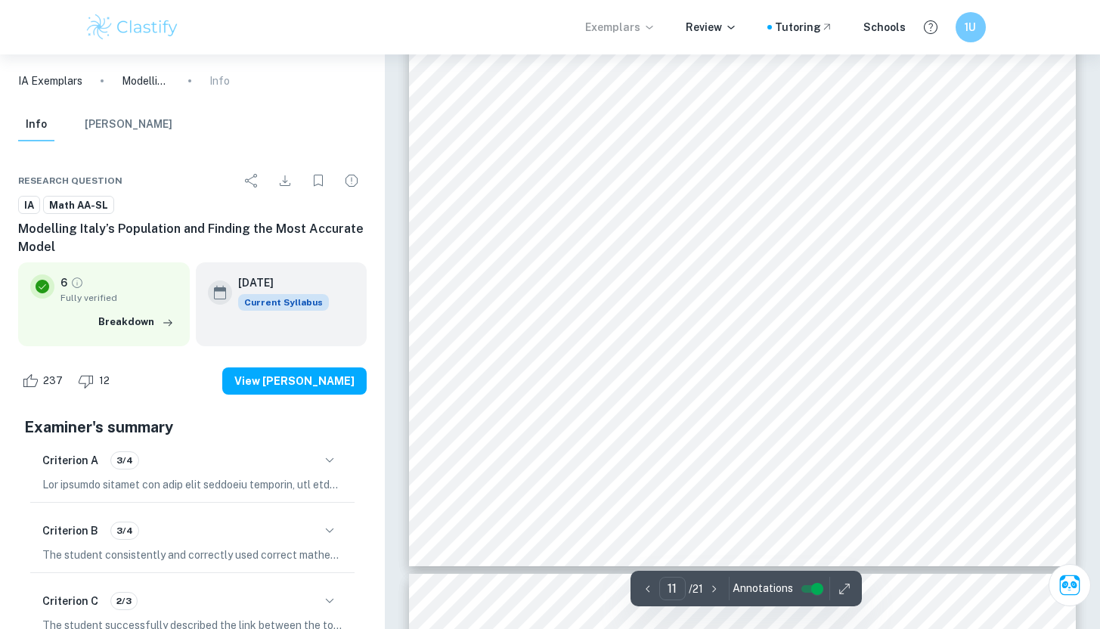
type input "12"
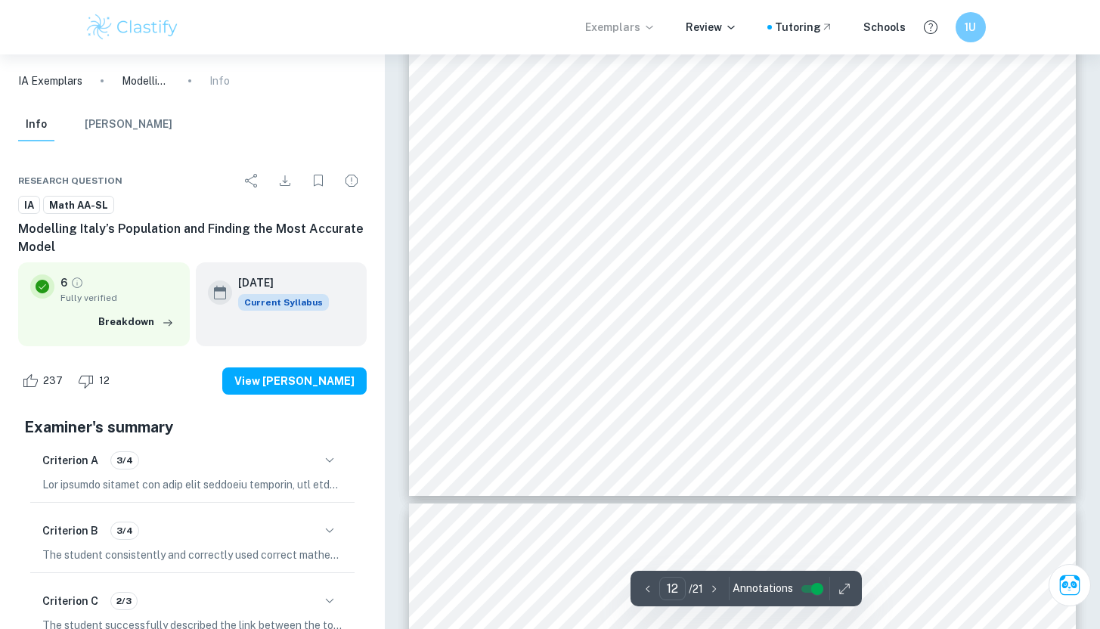
scroll to position [11232, 0]
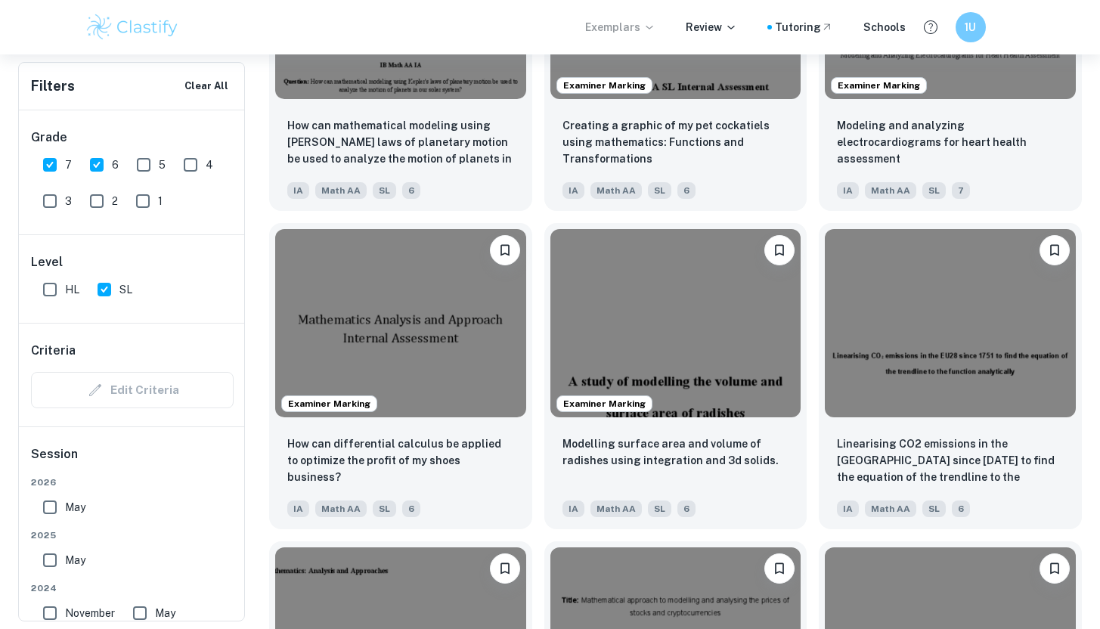
scroll to position [4821, 0]
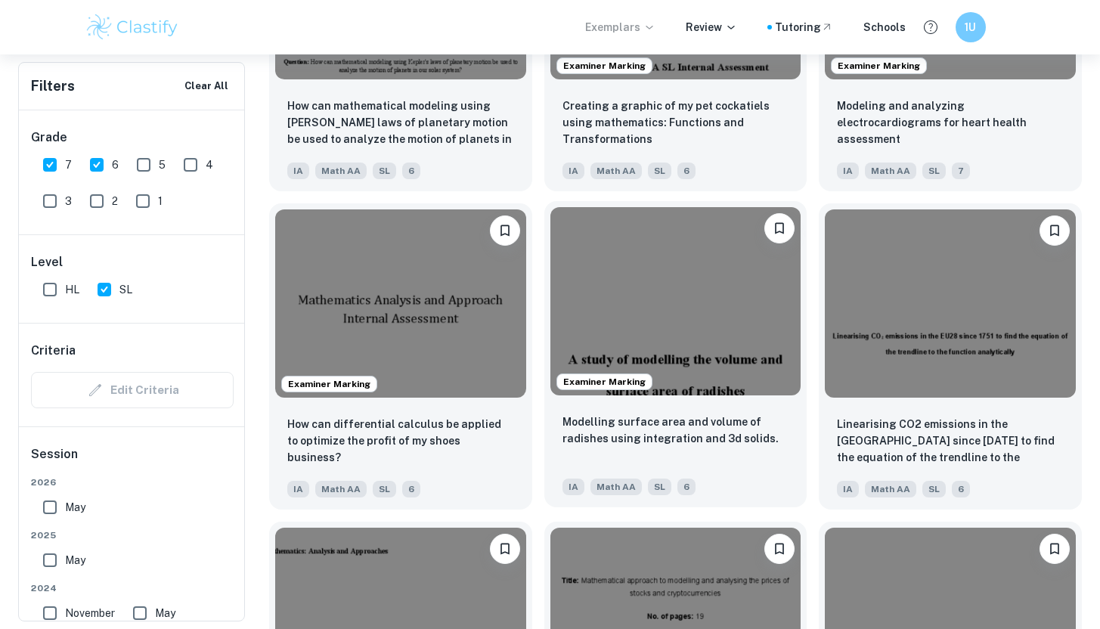
click at [725, 308] on img at bounding box center [675, 301] width 251 height 188
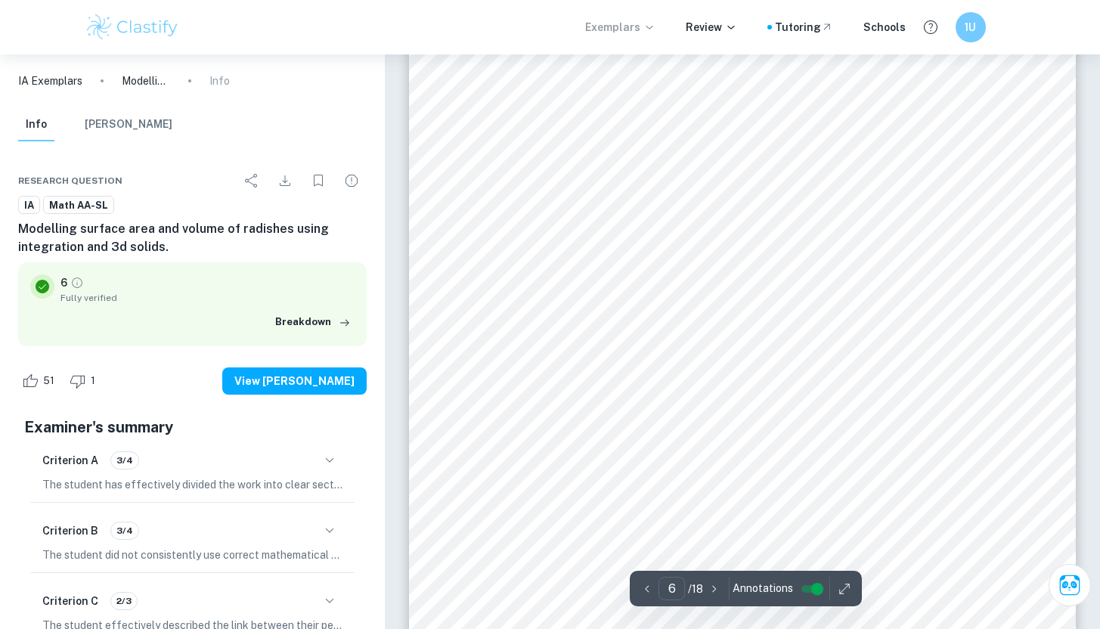
scroll to position [4956, 0]
type input "11"
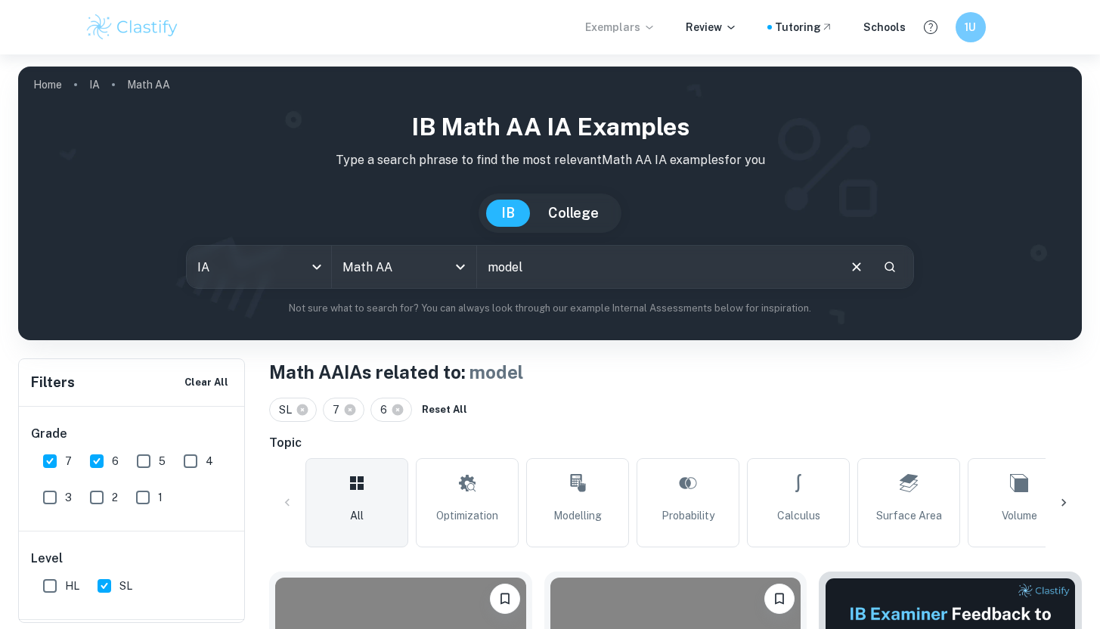
click at [860, 265] on icon "Clear" at bounding box center [856, 267] width 17 height 17
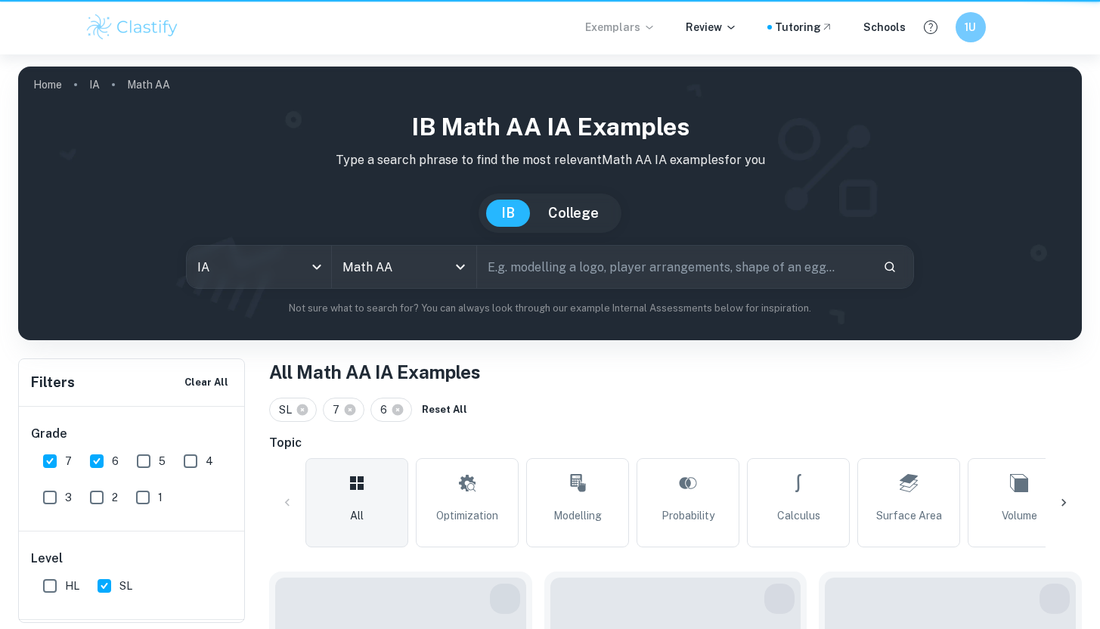
click at [860, 265] on input "text" at bounding box center [673, 267] width 393 height 42
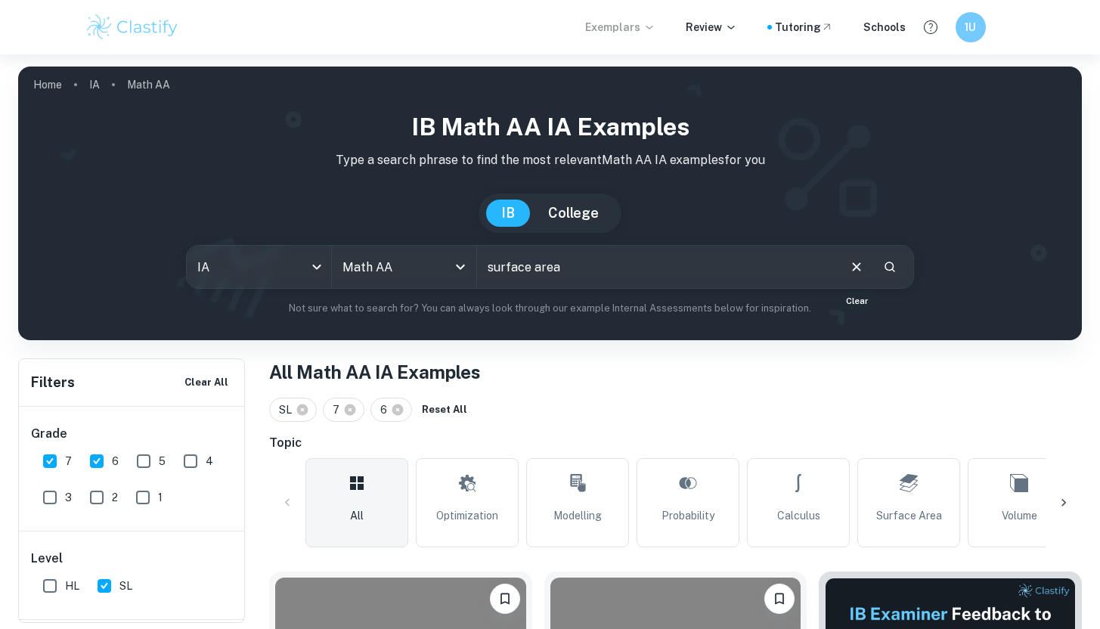
type input "surface area"
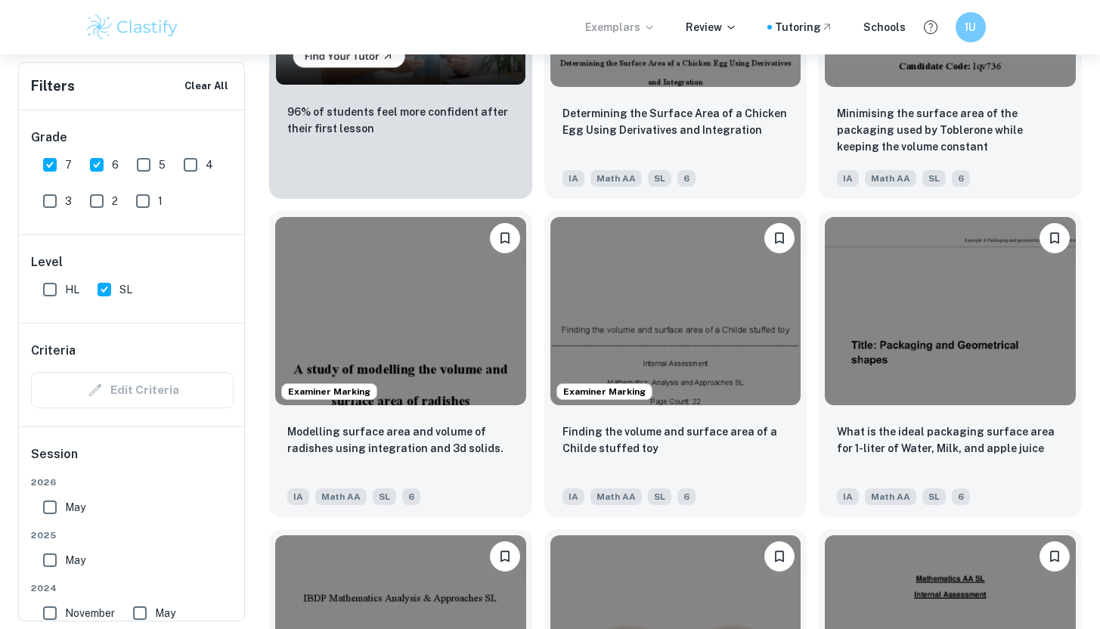
scroll to position [1446, 0]
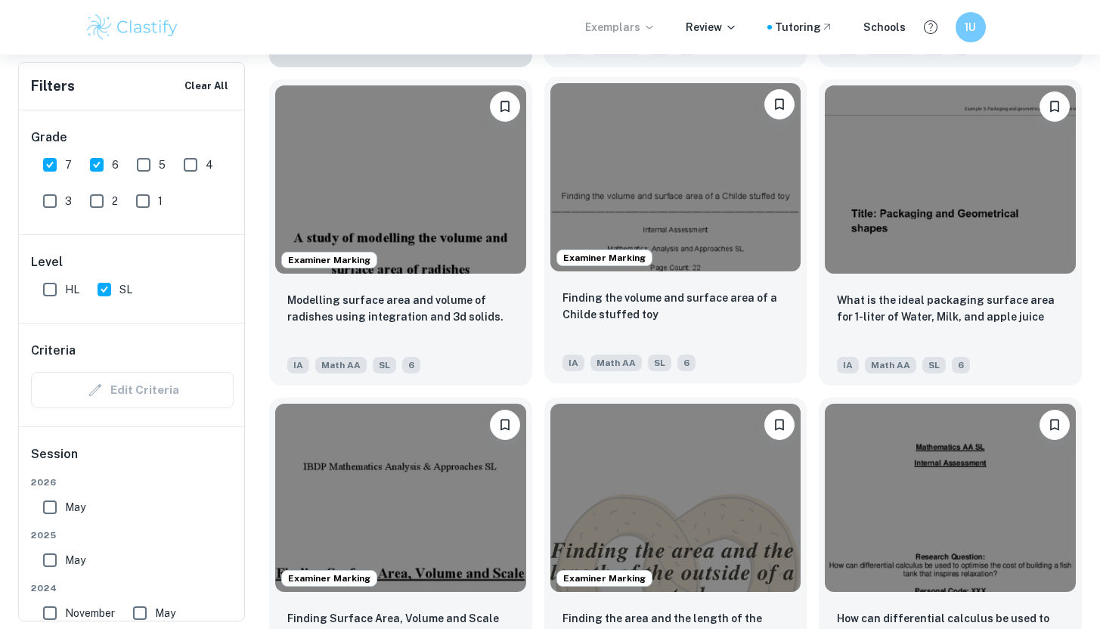
drag, startPoint x: 860, startPoint y: 265, endPoint x: 719, endPoint y: 212, distance: 150.5
click at [719, 212] on img at bounding box center [675, 177] width 251 height 188
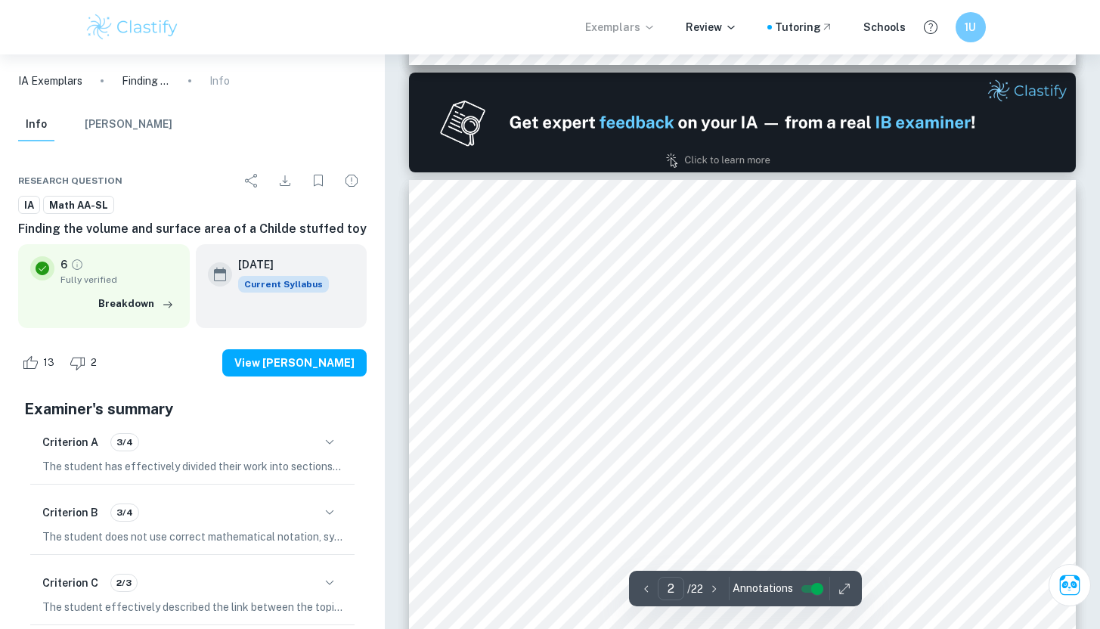
scroll to position [1110, 0]
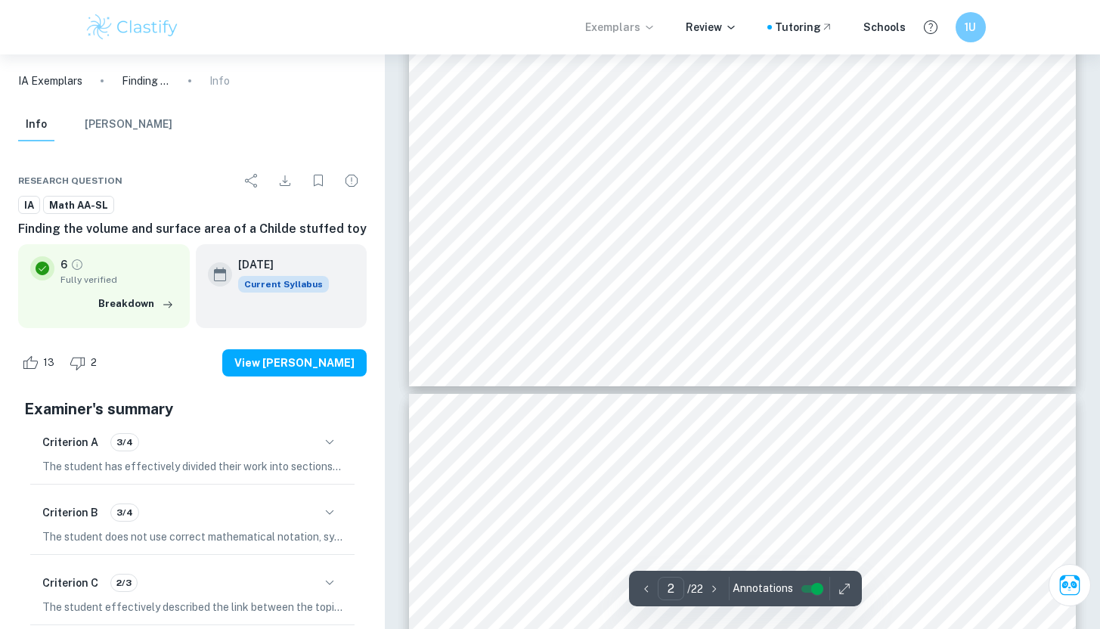
type input "3"
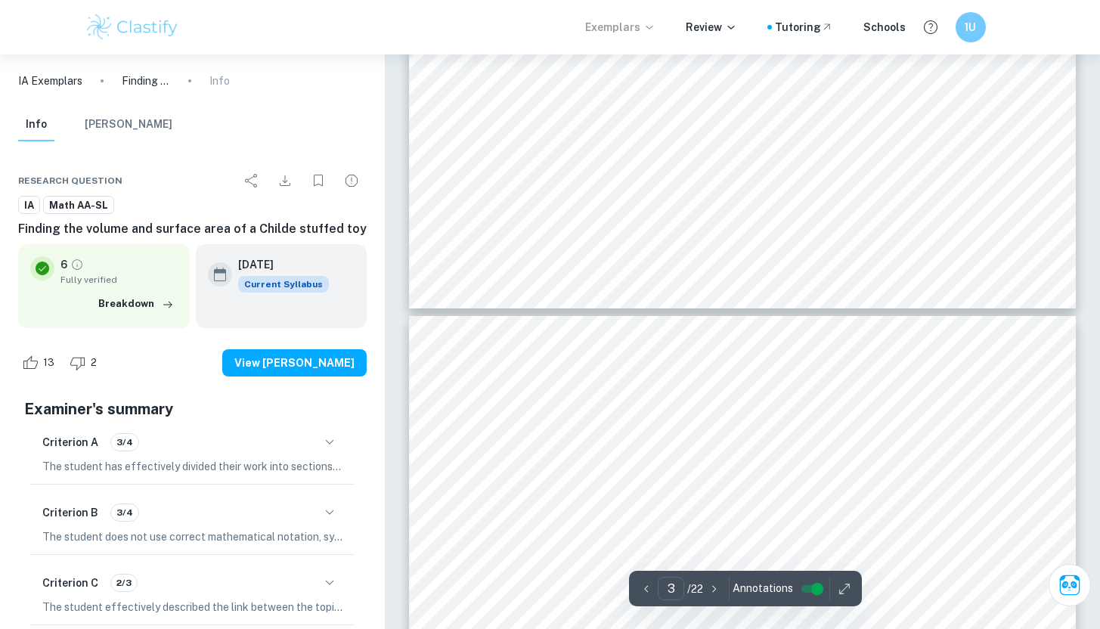
scroll to position [1922, 0]
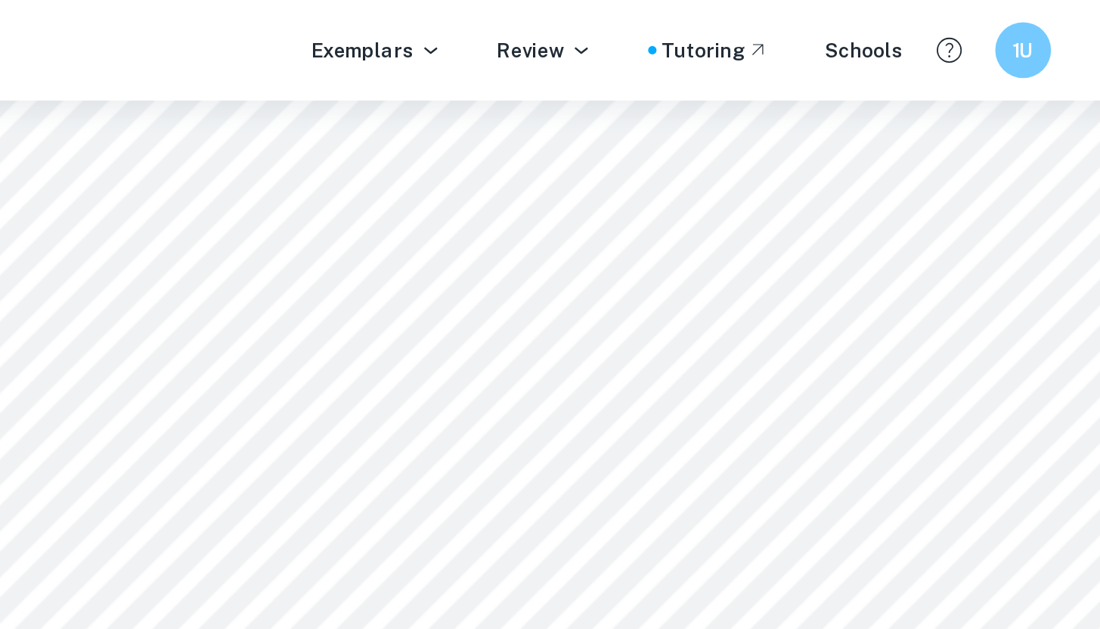
scroll to position [3171, 0]
